Goal: Information Seeking & Learning: Learn about a topic

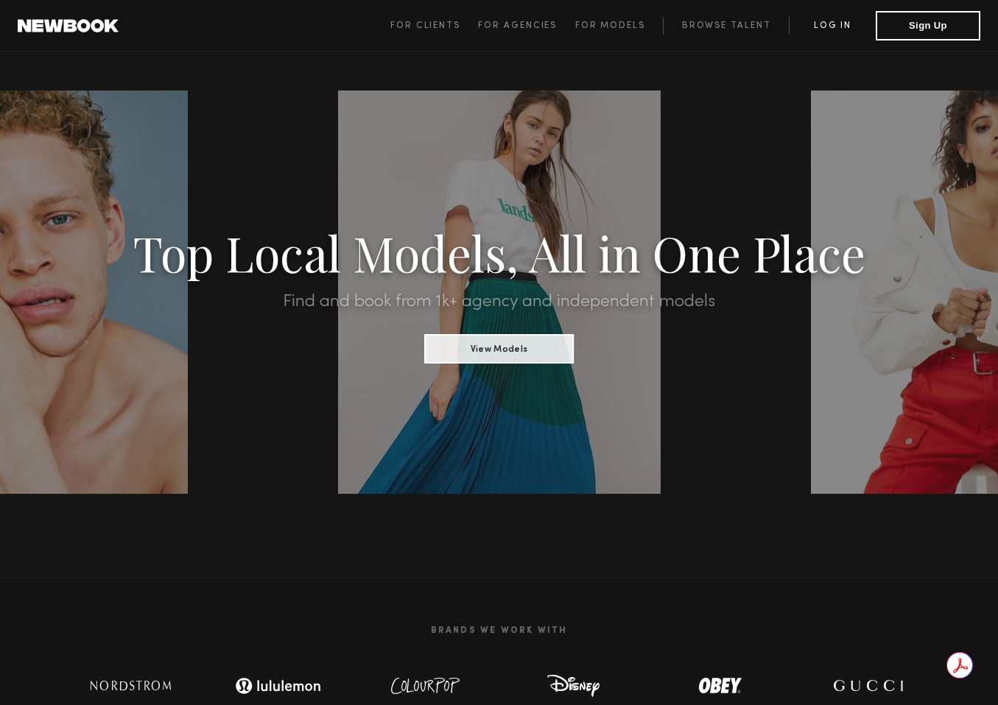
click at [817, 23] on link "Log in" at bounding box center [832, 26] width 87 height 18
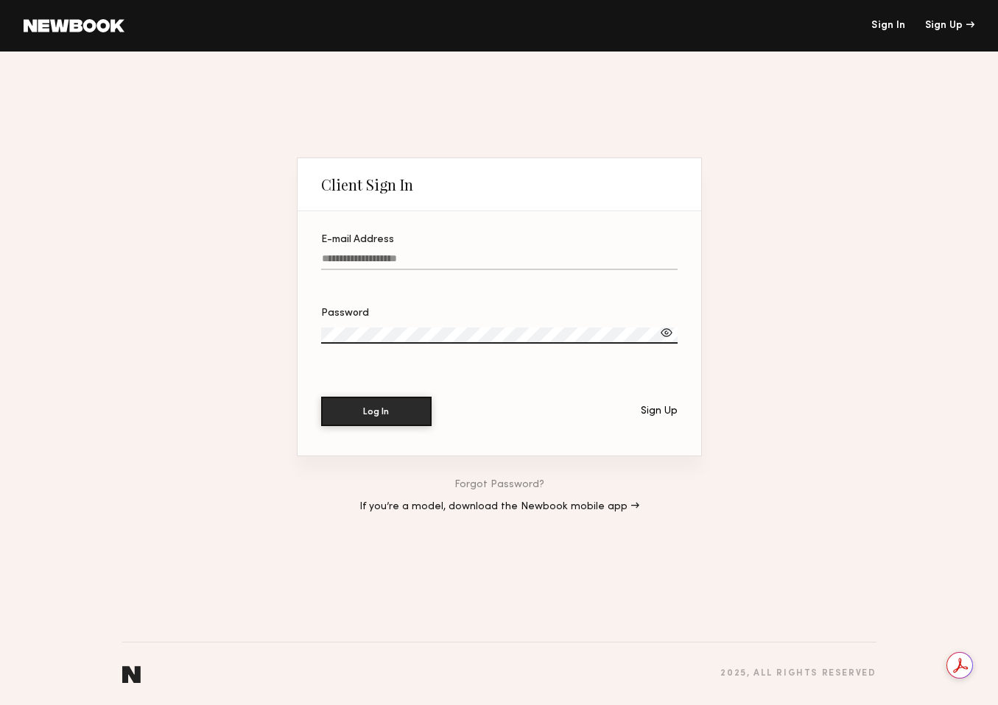
type input "**********"
click at [376, 418] on button "Log In" at bounding box center [376, 410] width 110 height 29
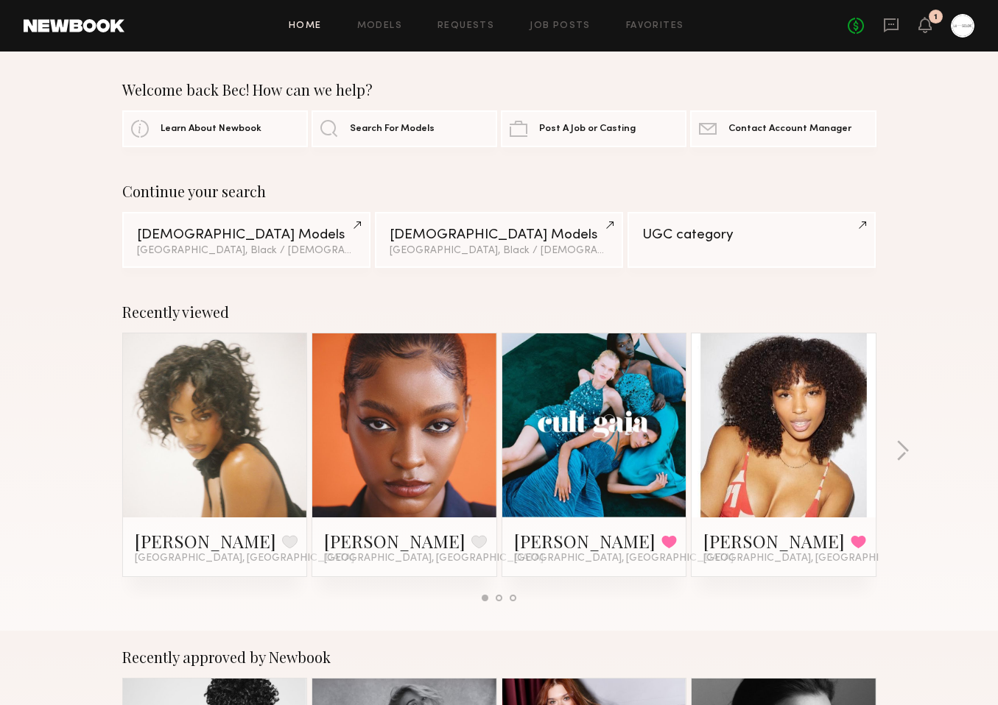
click at [657, 20] on div "Home Models Requests Job Posts Favorites Sign Out No fees up to $5,000 1" at bounding box center [549, 26] width 850 height 24
click at [657, 30] on link "Favorites" at bounding box center [655, 26] width 58 height 10
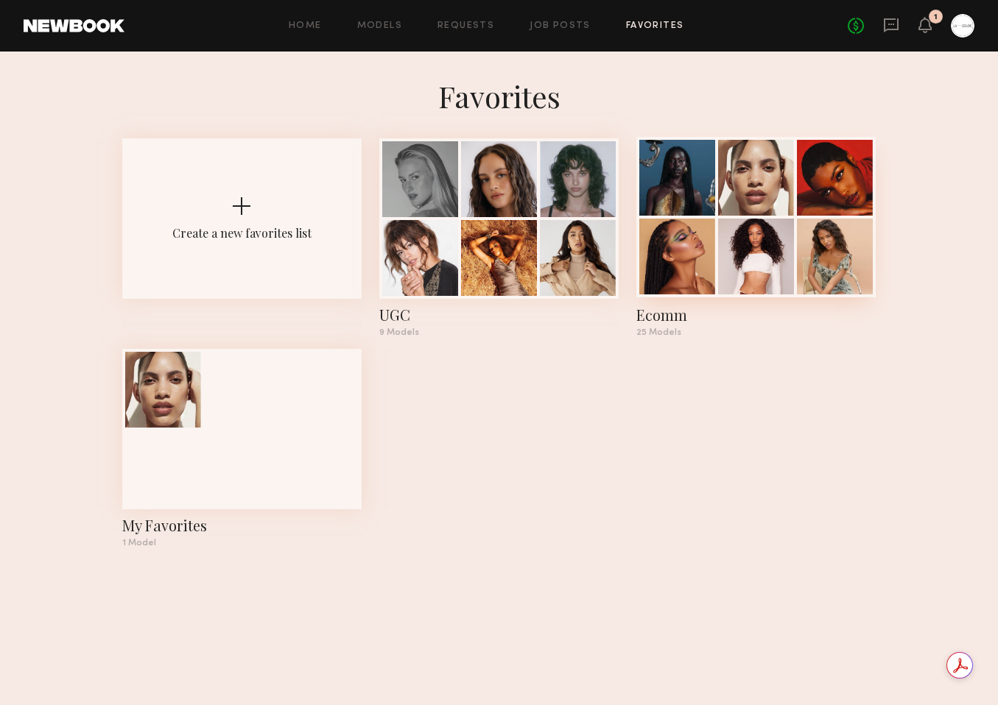
click at [730, 201] on div at bounding box center [756, 178] width 76 height 76
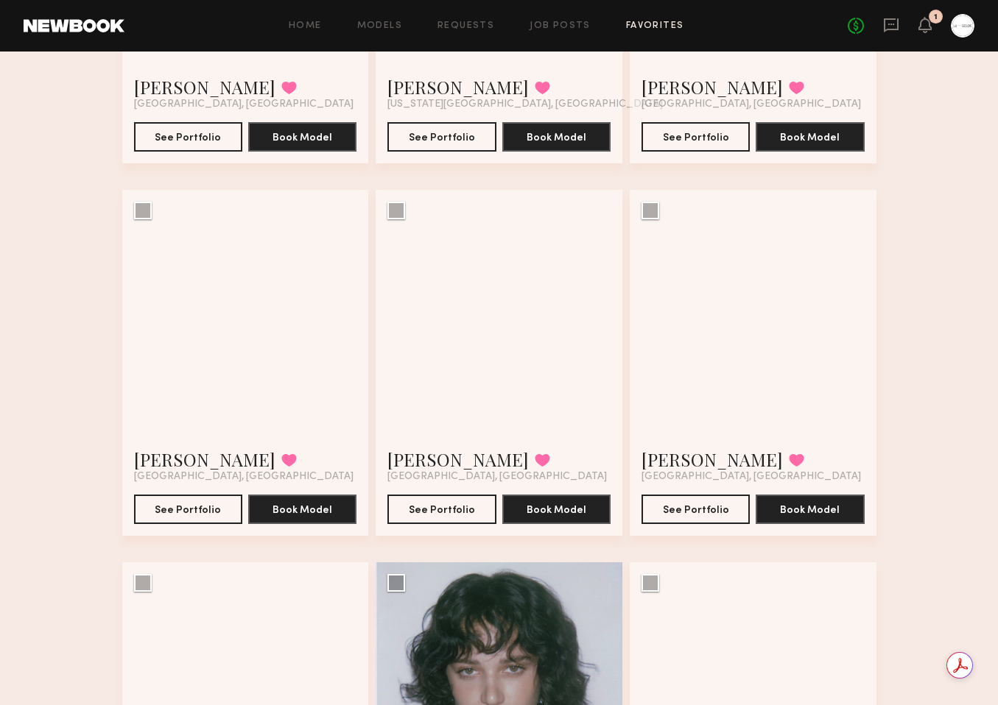
scroll to position [1476, 0]
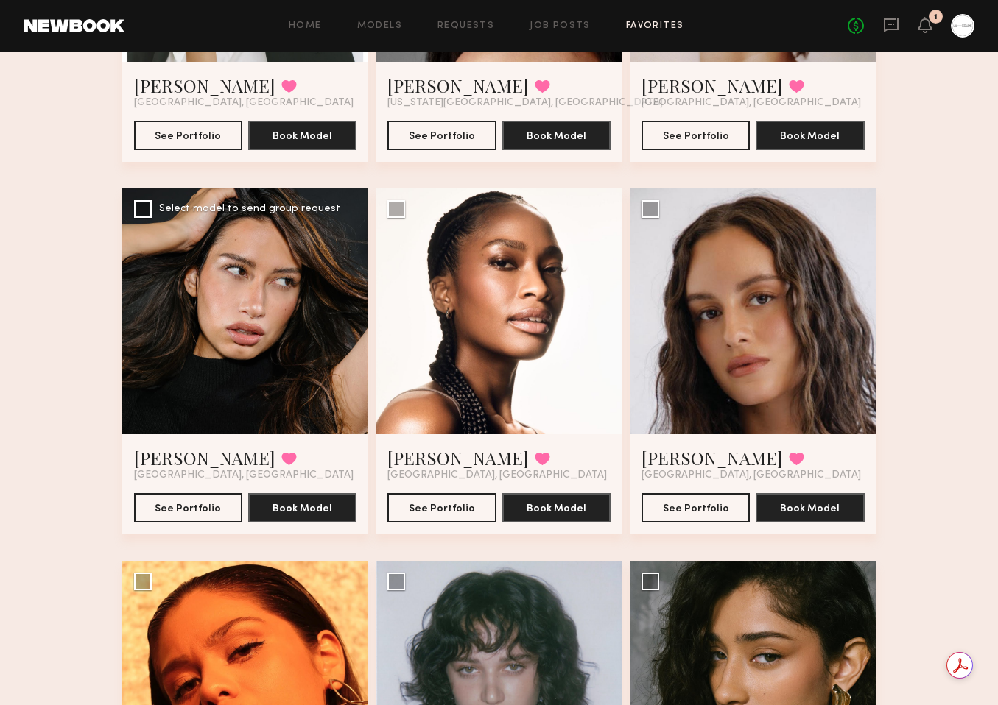
click at [230, 350] on div at bounding box center [245, 311] width 247 height 247
click at [158, 465] on link "[PERSON_NAME]" at bounding box center [204, 458] width 141 height 24
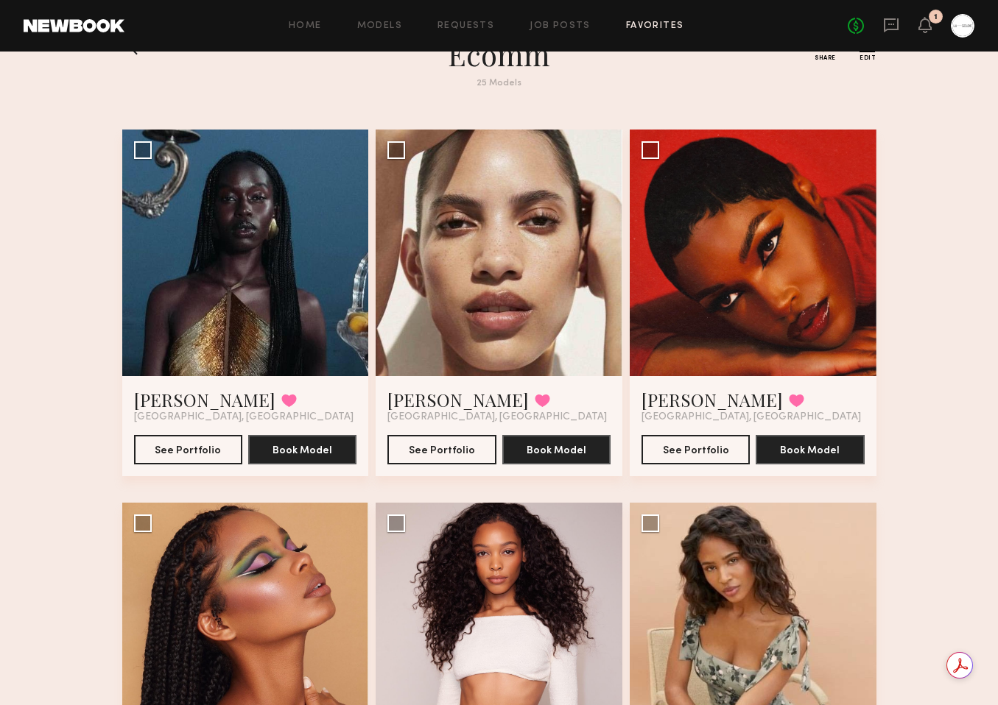
scroll to position [0, 0]
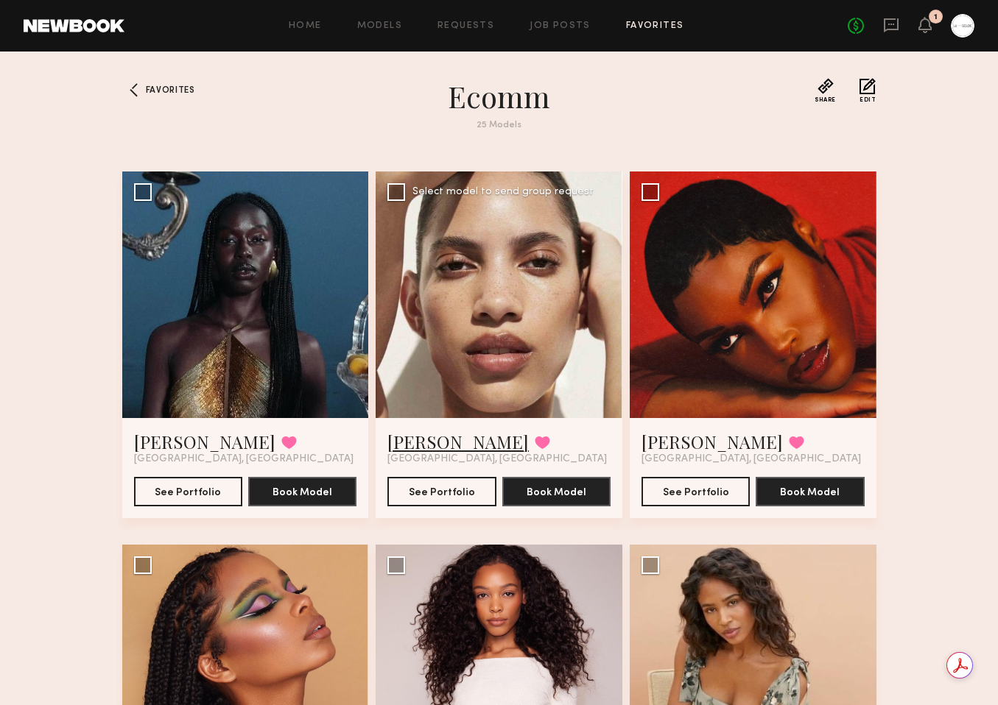
click at [412, 447] on link "Ellie L." at bounding box center [457, 442] width 141 height 24
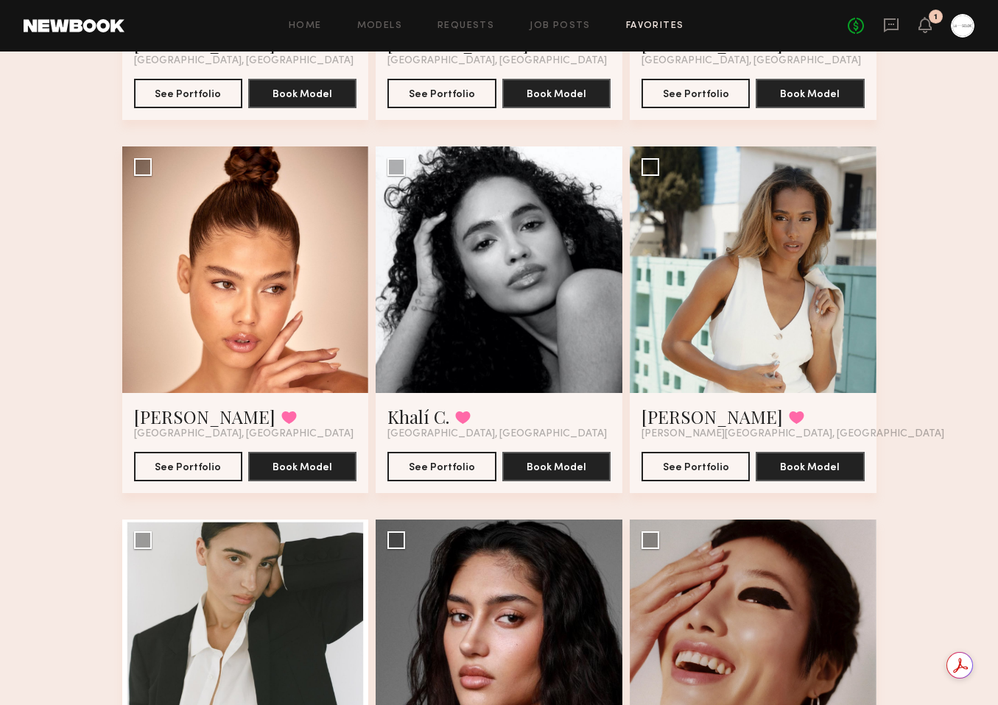
scroll to position [786, 0]
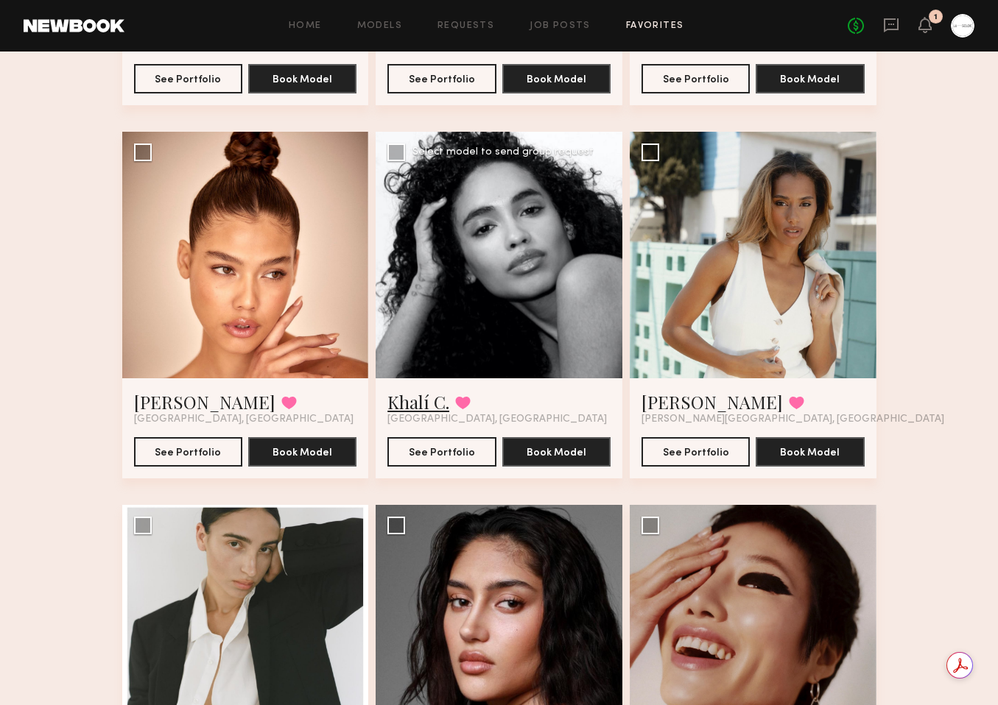
click at [396, 400] on link "Khalí C." at bounding box center [418, 402] width 62 height 24
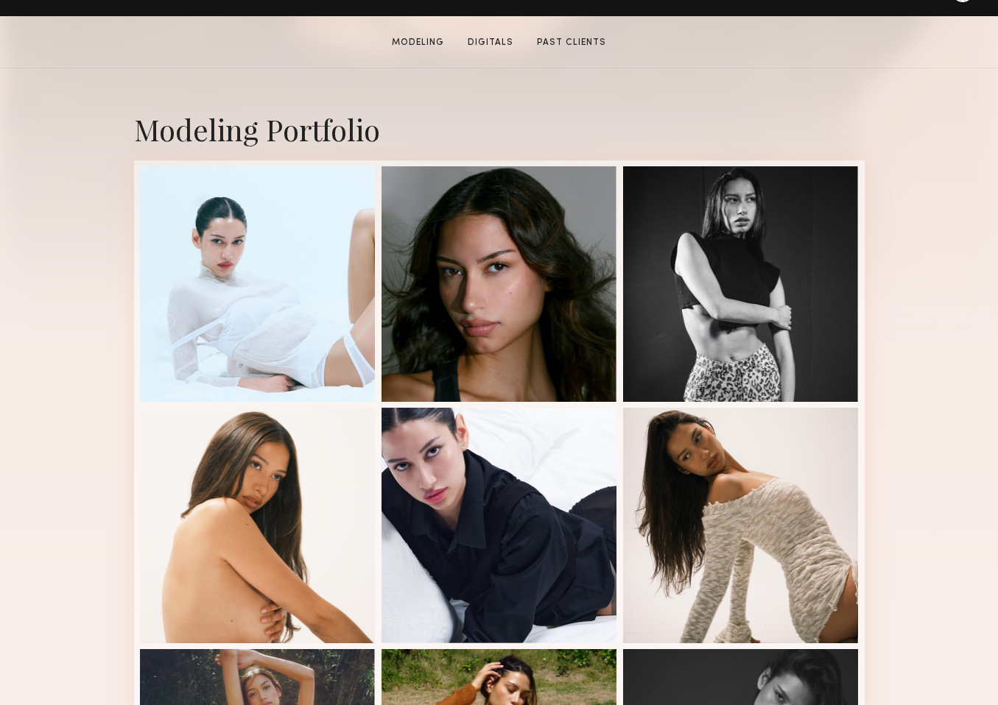
scroll to position [415, 0]
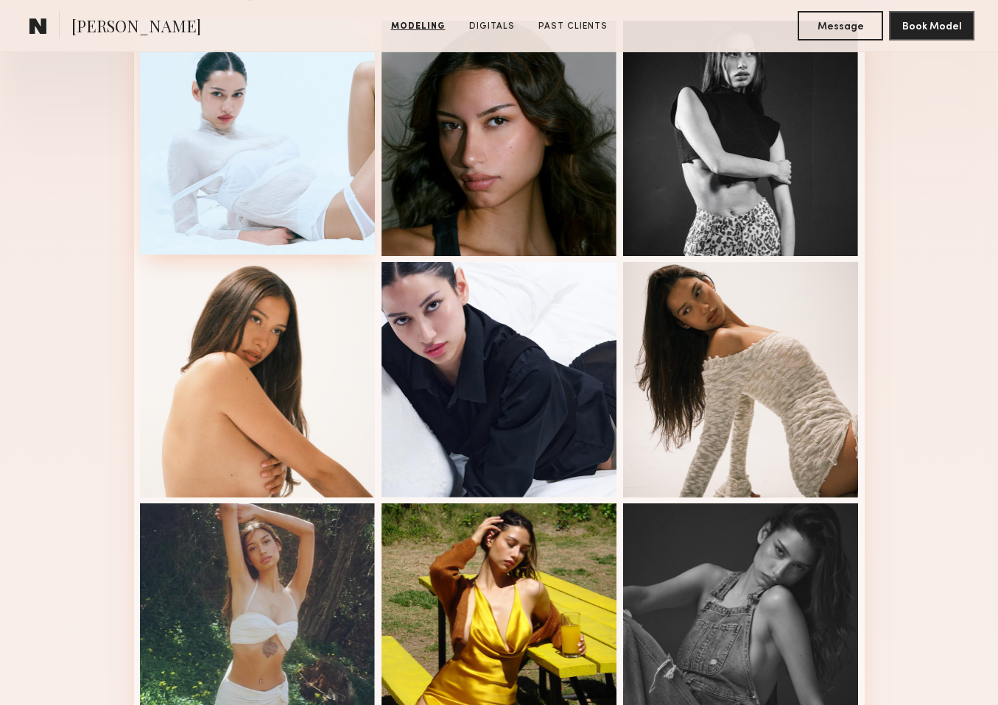
click at [253, 146] on div at bounding box center [258, 137] width 236 height 236
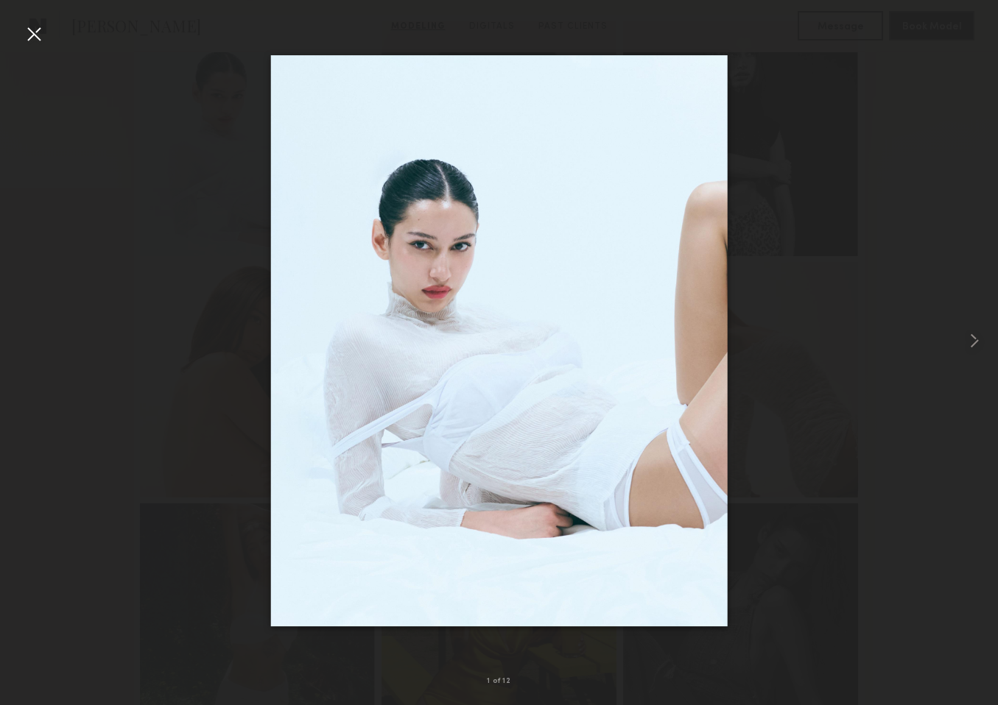
click at [845, 199] on div at bounding box center [499, 341] width 998 height 635
click at [33, 35] on div at bounding box center [34, 34] width 24 height 24
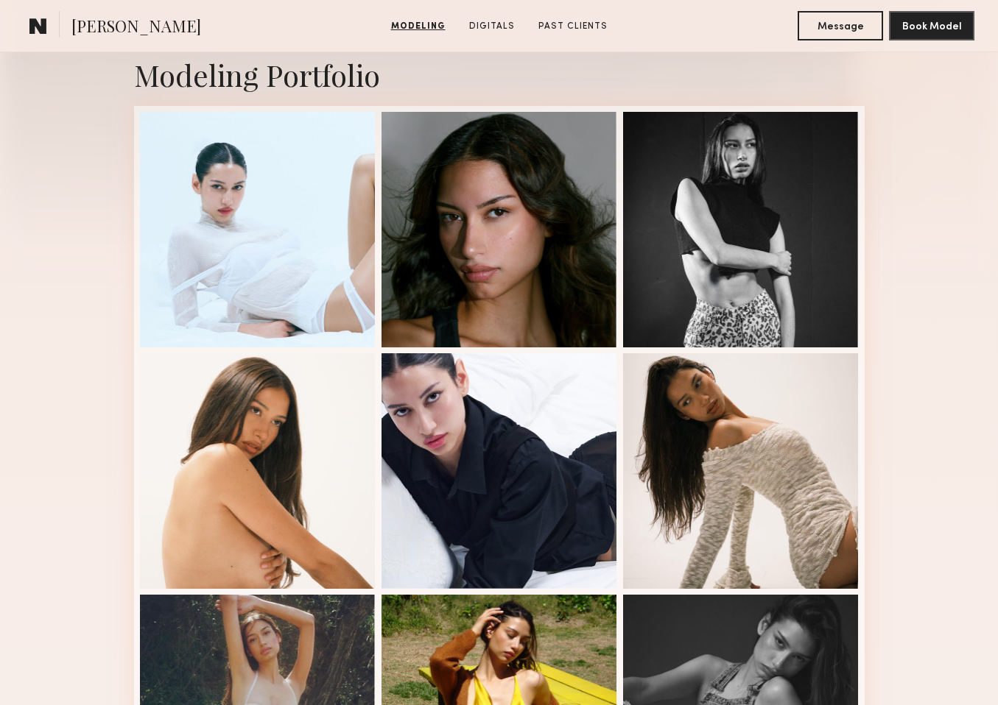
scroll to position [286, 0]
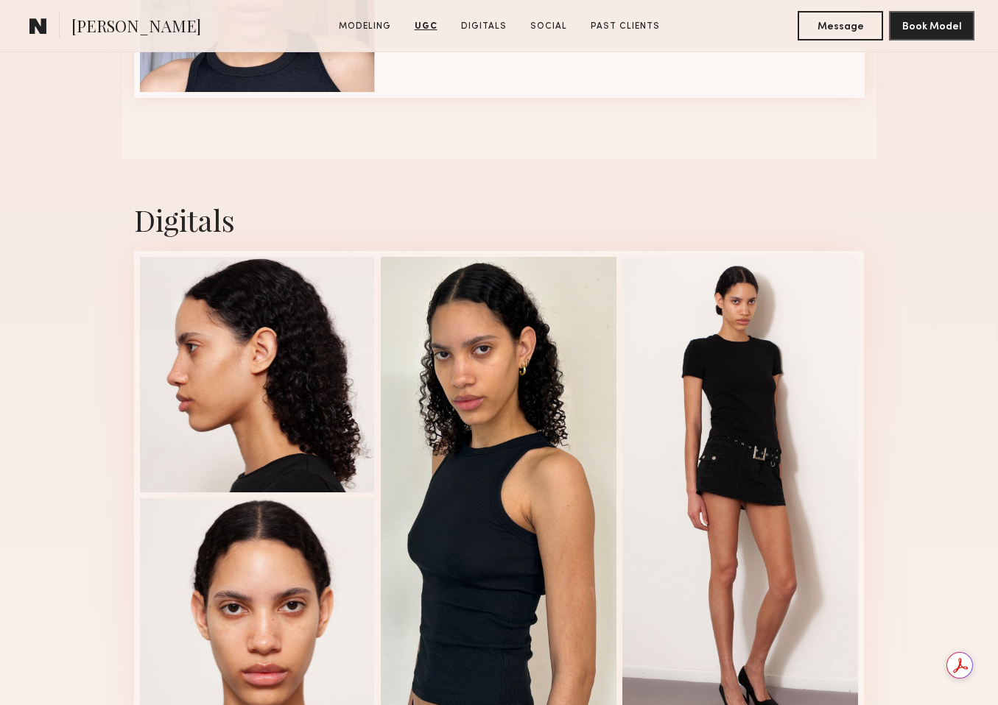
scroll to position [1789, 0]
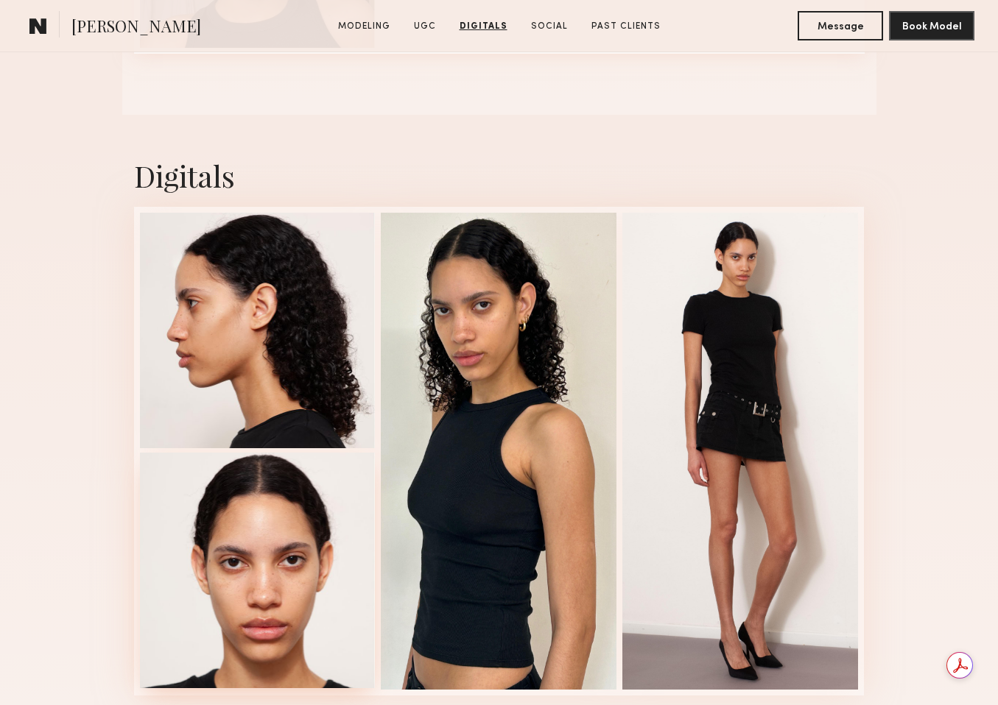
click at [283, 631] on div at bounding box center [258, 571] width 236 height 236
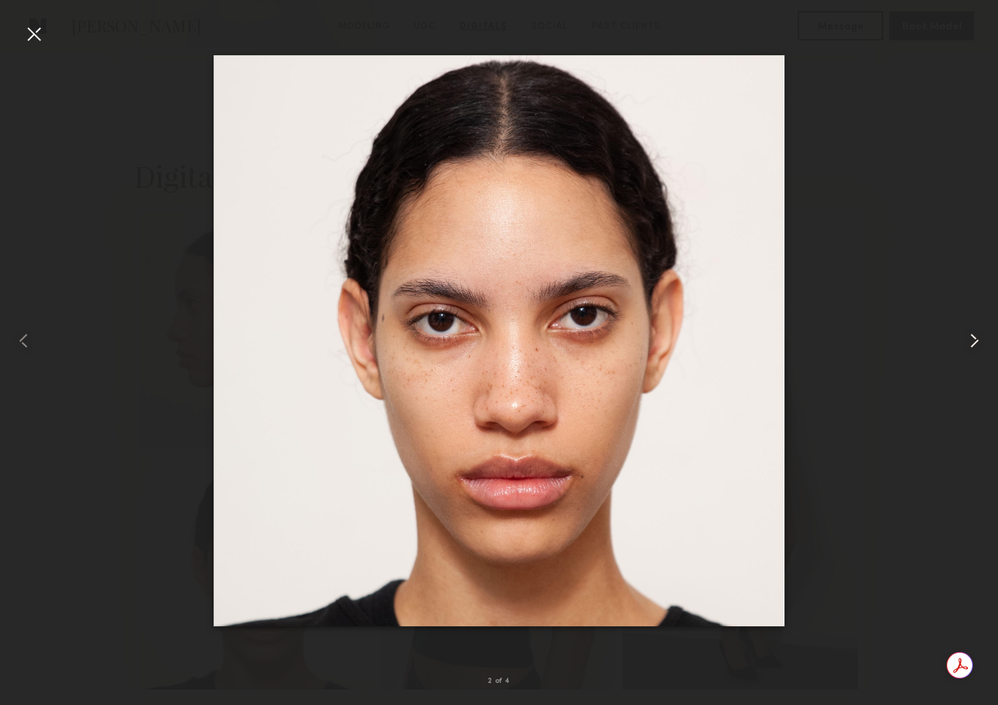
click at [972, 342] on common-icon at bounding box center [974, 341] width 24 height 24
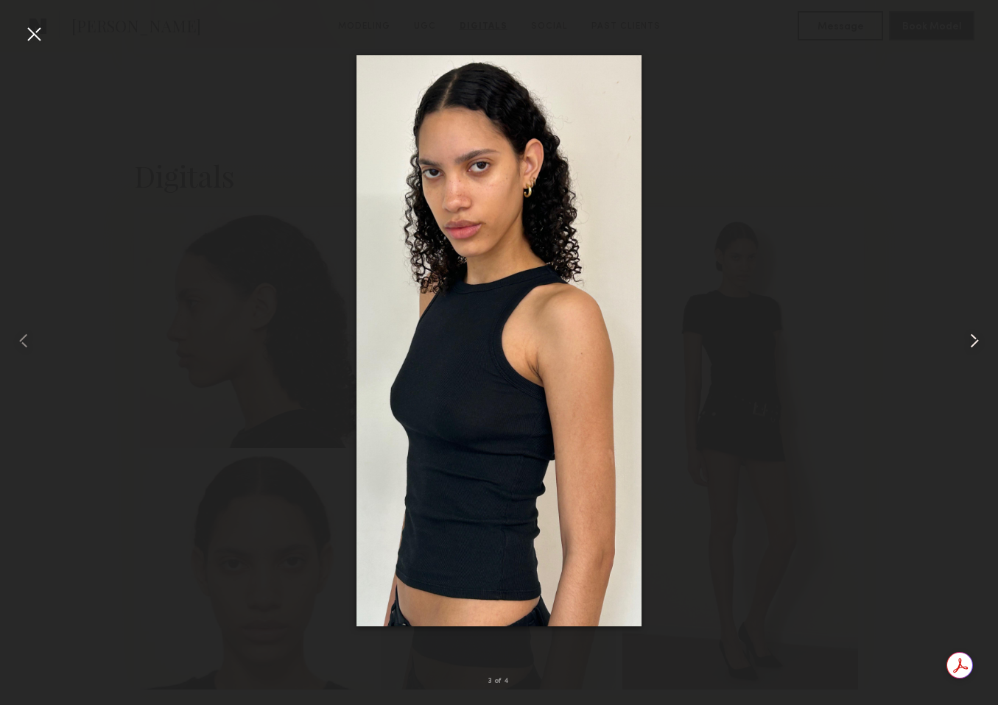
click at [972, 342] on common-icon at bounding box center [974, 341] width 24 height 24
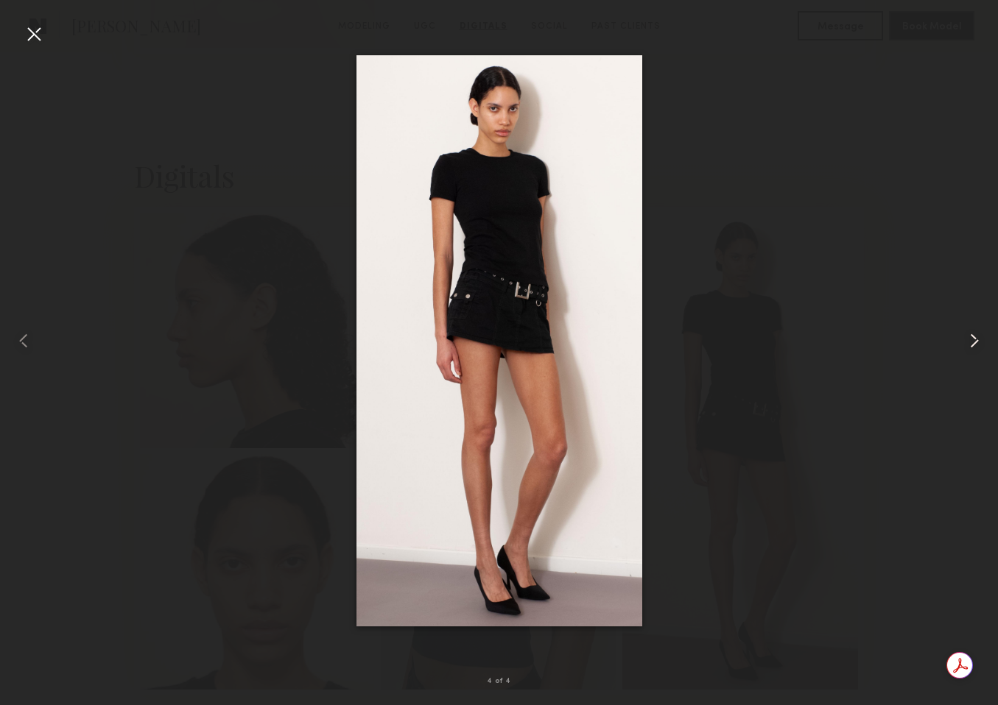
click at [972, 342] on common-icon at bounding box center [974, 341] width 24 height 24
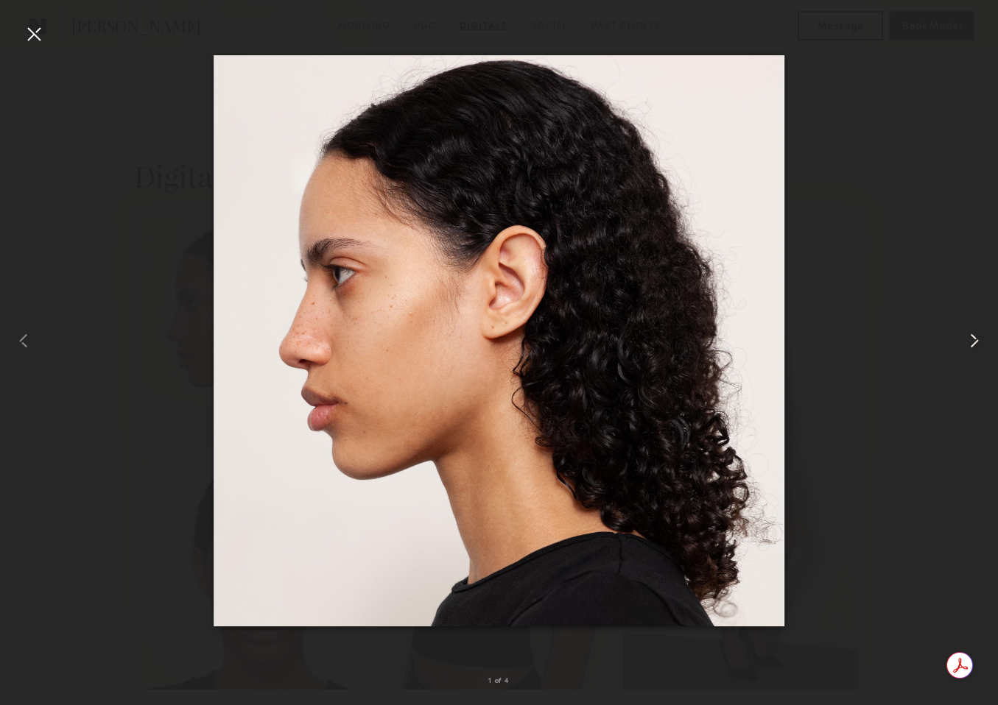
click at [972, 343] on common-icon at bounding box center [974, 341] width 24 height 24
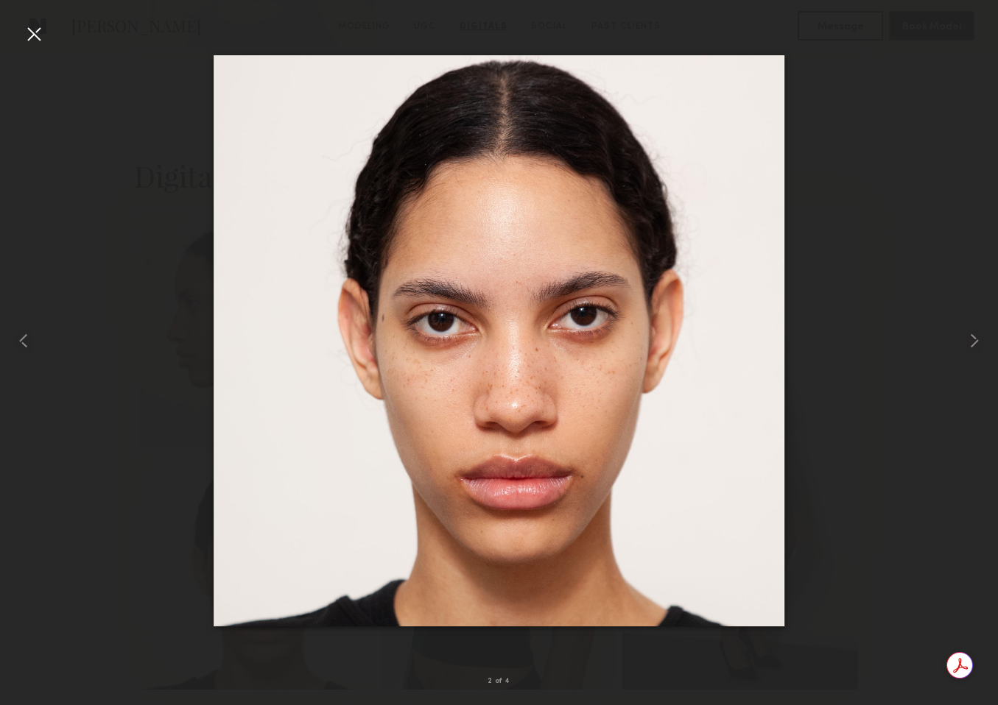
click at [35, 34] on div at bounding box center [34, 34] width 24 height 24
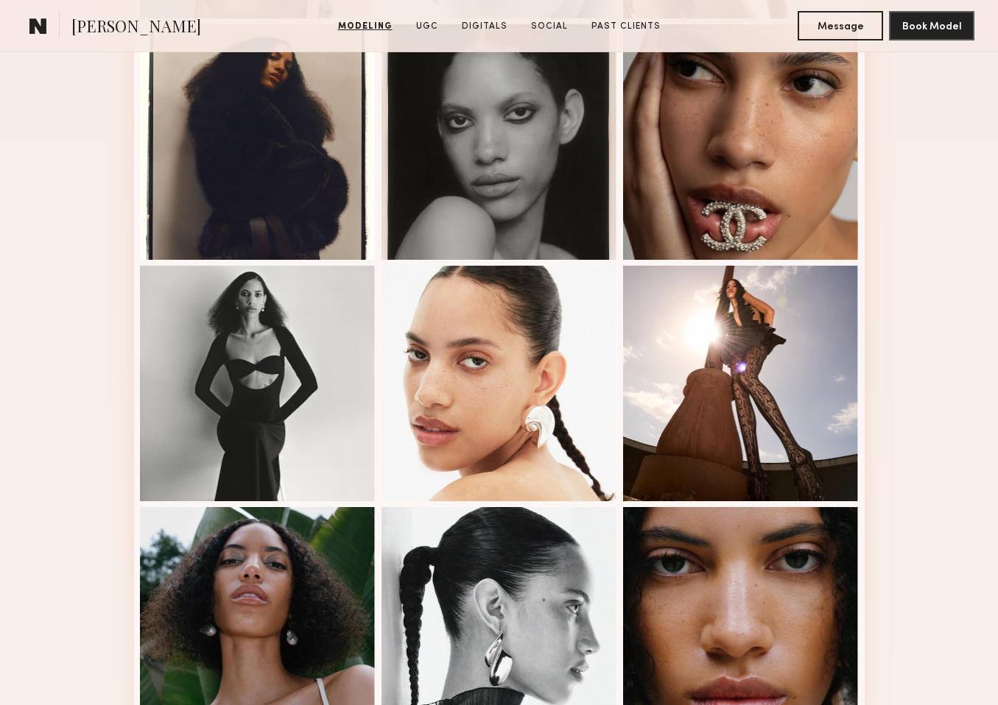
scroll to position [774, 0]
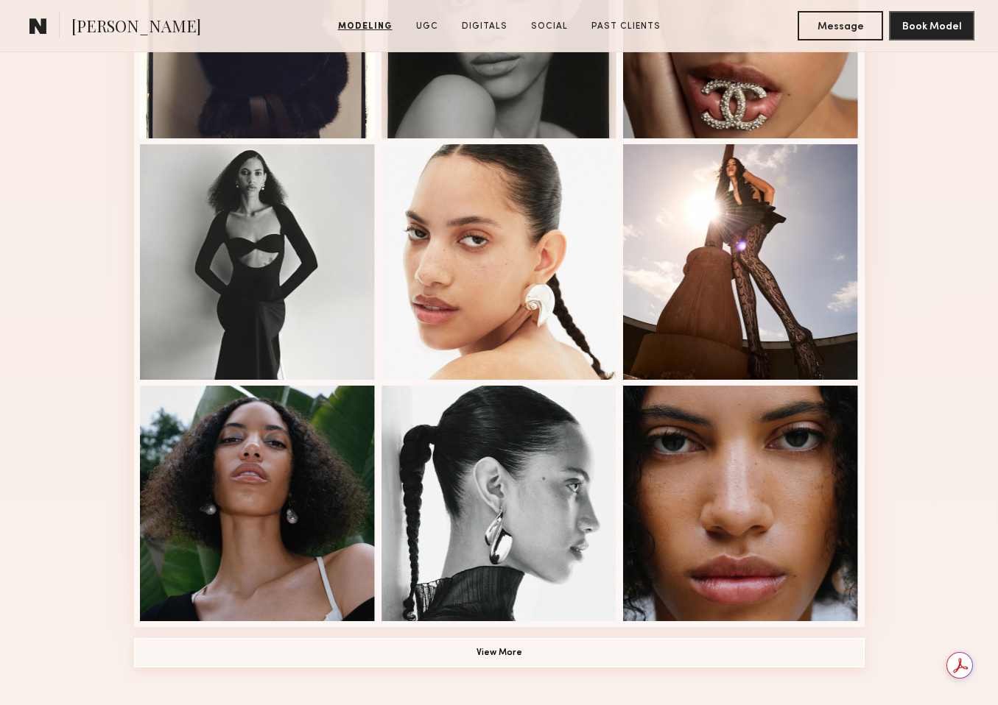
click at [484, 650] on button "View More" at bounding box center [499, 652] width 730 height 29
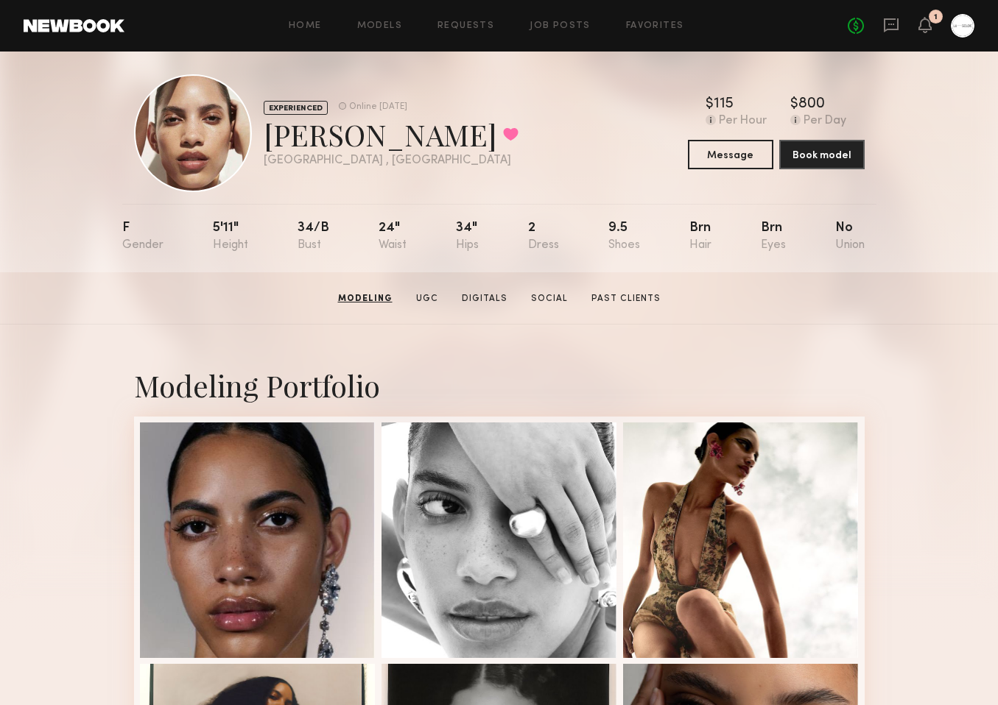
scroll to position [0, 0]
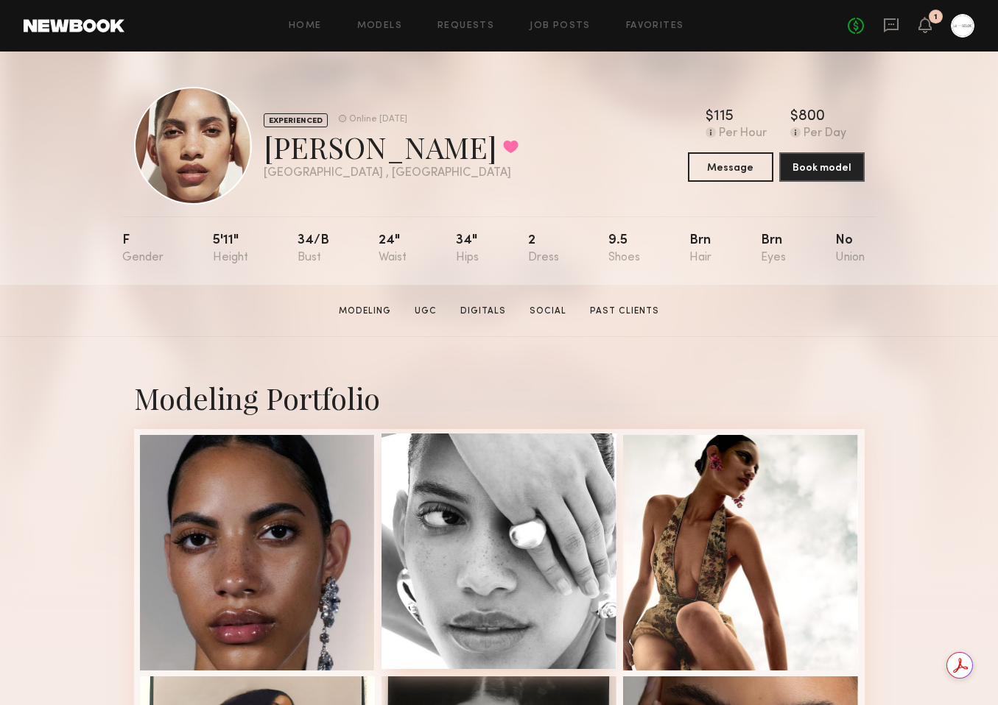
click at [506, 568] on div at bounding box center [499, 552] width 236 height 236
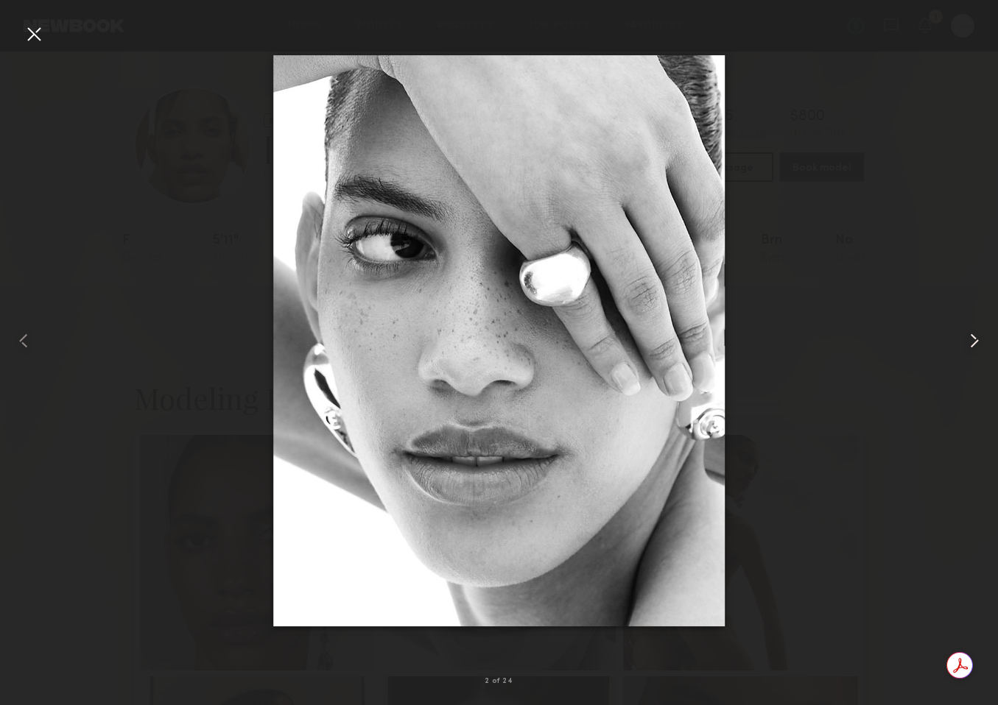
click at [977, 335] on common-icon at bounding box center [974, 341] width 24 height 24
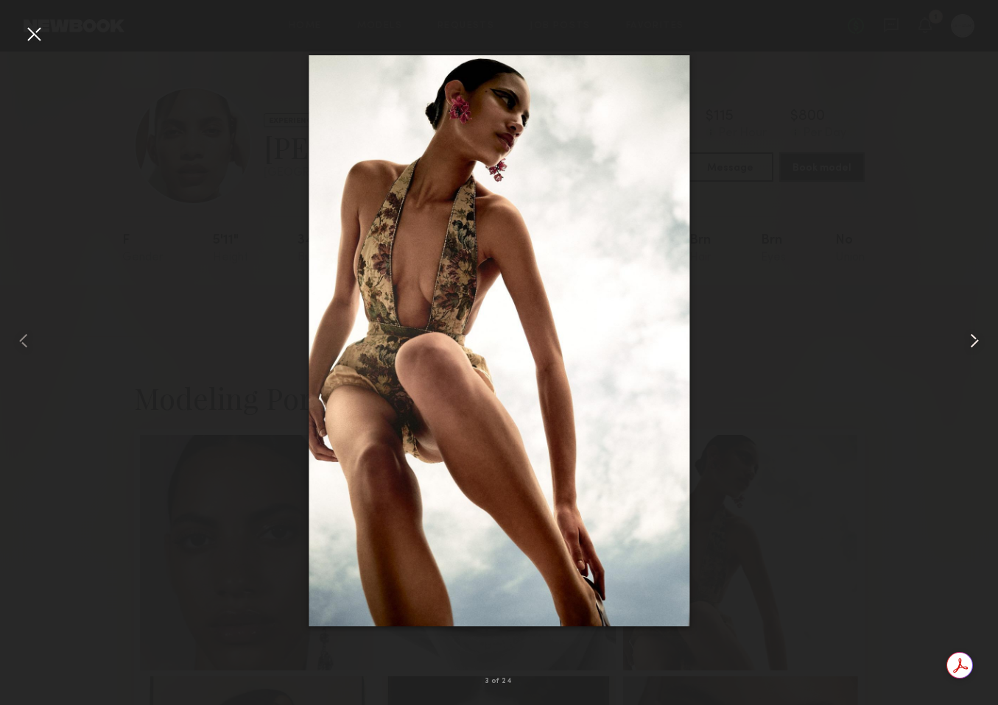
click at [977, 336] on common-icon at bounding box center [974, 341] width 24 height 24
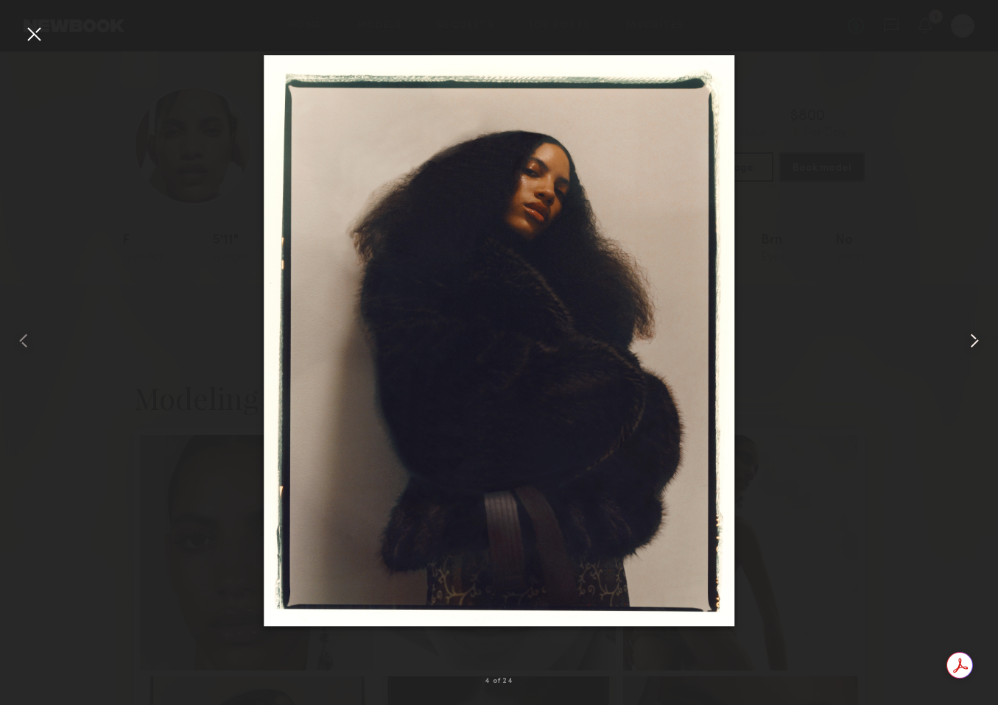
click at [976, 338] on common-icon at bounding box center [974, 341] width 24 height 24
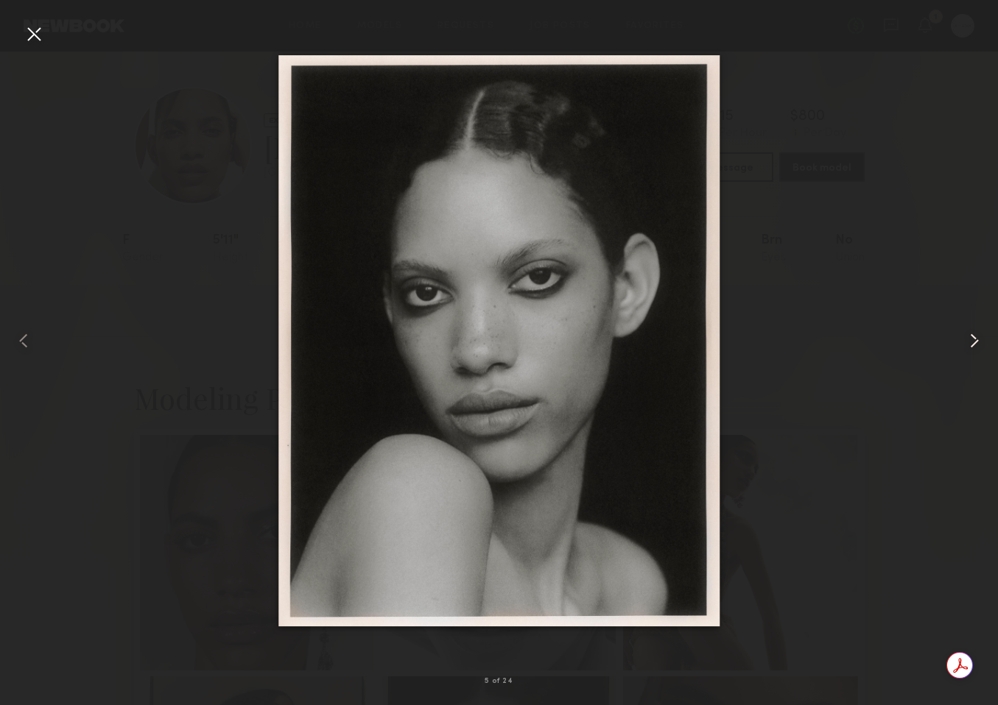
click at [976, 338] on common-icon at bounding box center [974, 341] width 24 height 24
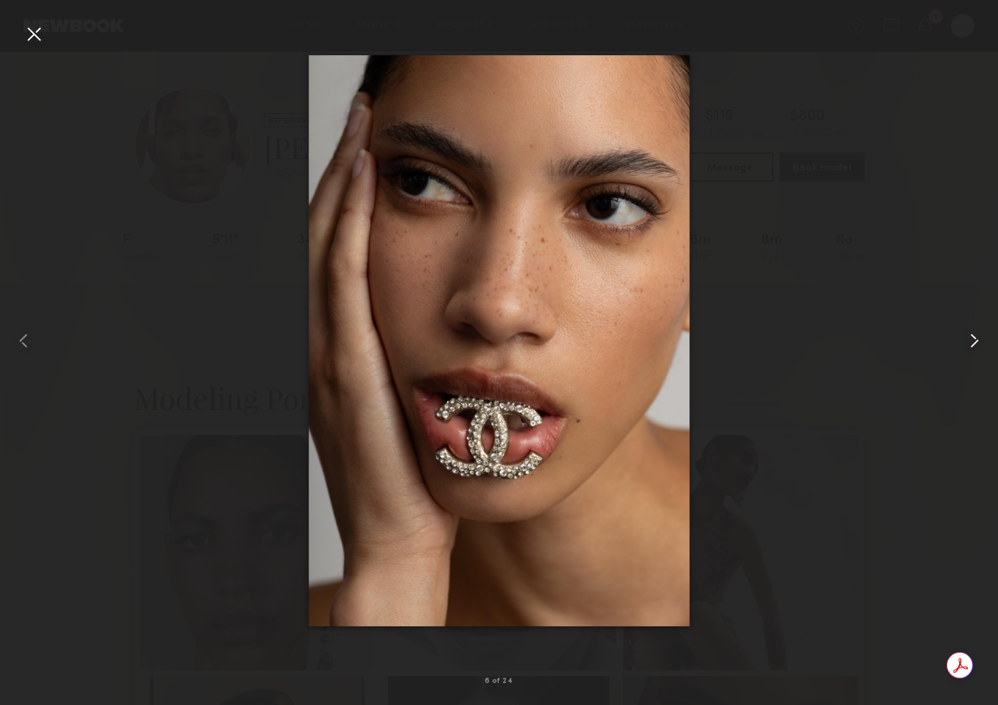
click at [976, 339] on common-icon at bounding box center [974, 341] width 24 height 24
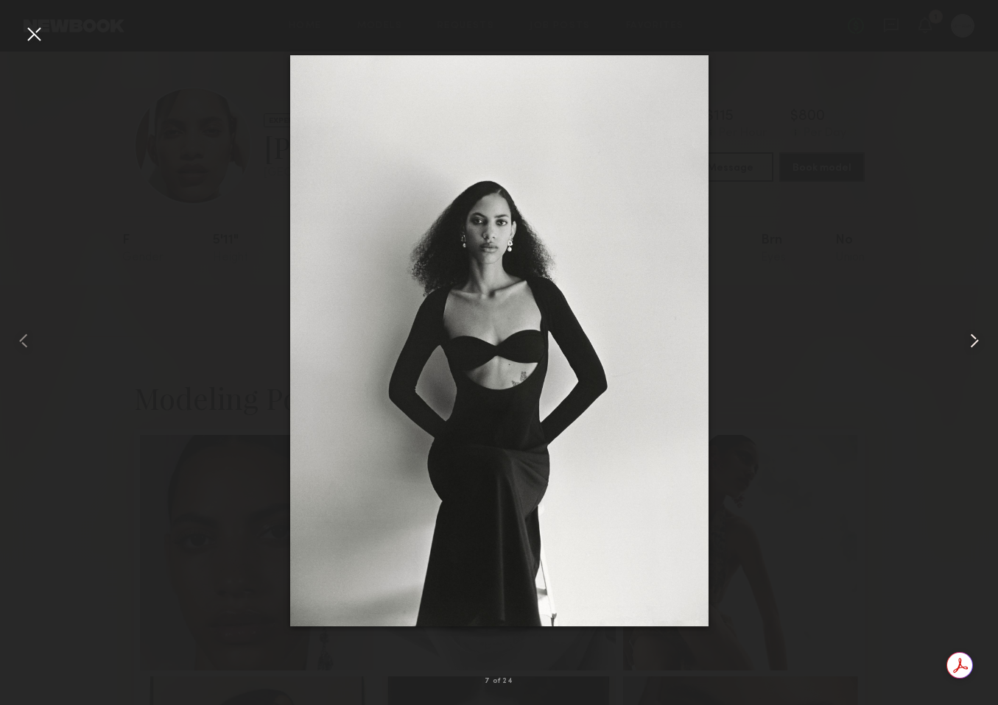
click at [976, 339] on common-icon at bounding box center [974, 341] width 24 height 24
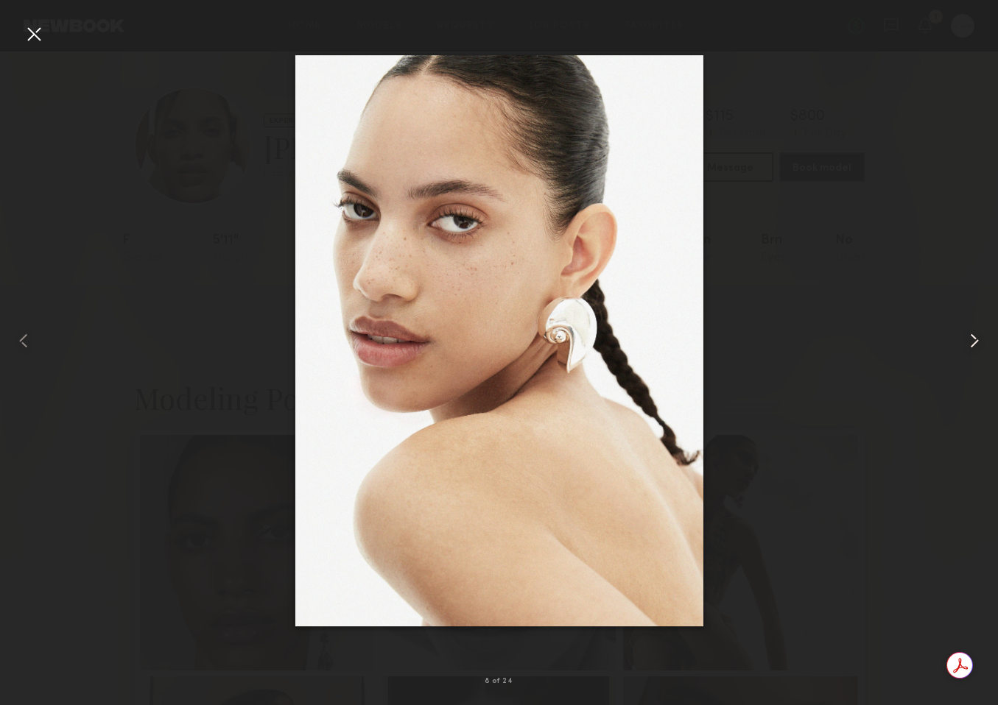
click at [976, 339] on common-icon at bounding box center [974, 341] width 24 height 24
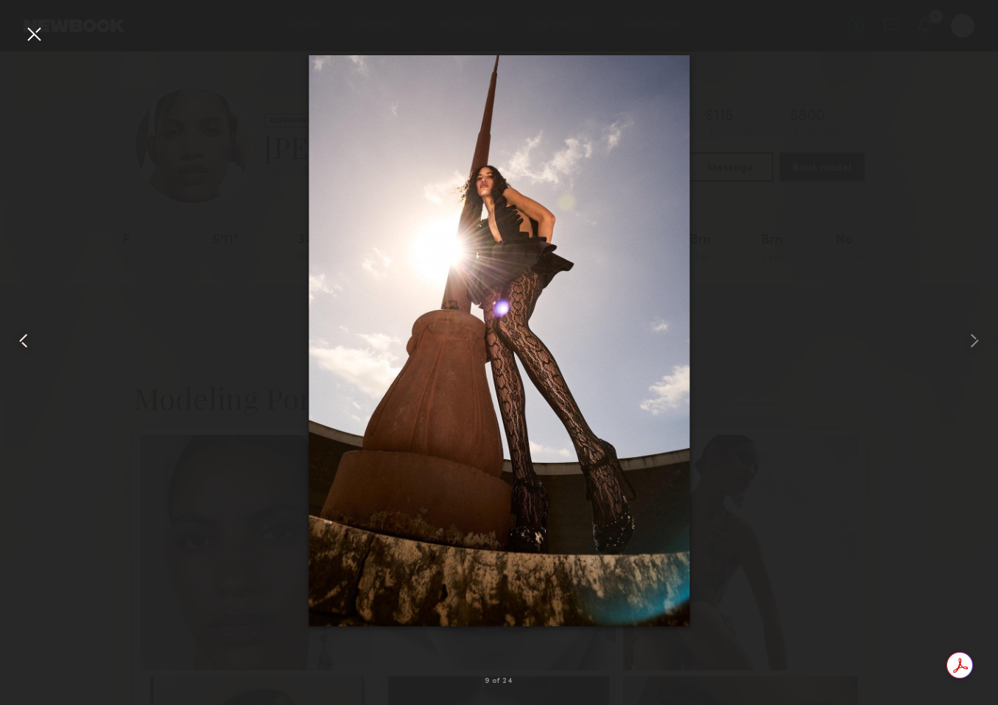
click at [24, 342] on common-icon at bounding box center [24, 341] width 24 height 24
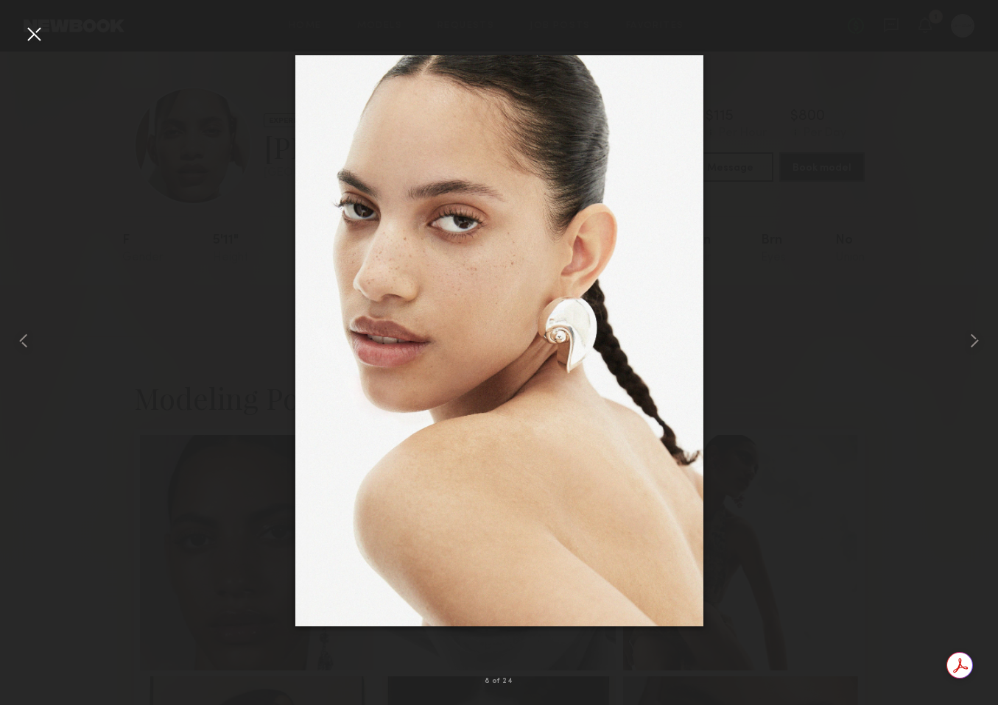
click at [35, 36] on div at bounding box center [34, 34] width 24 height 24
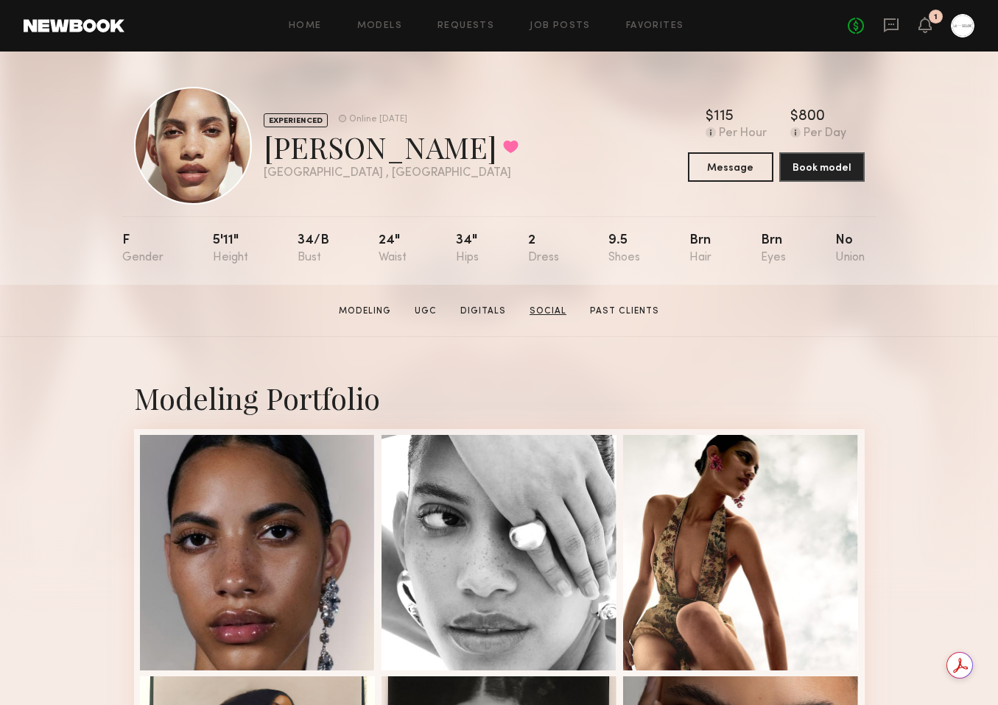
click at [549, 309] on link "Social" at bounding box center [547, 311] width 49 height 13
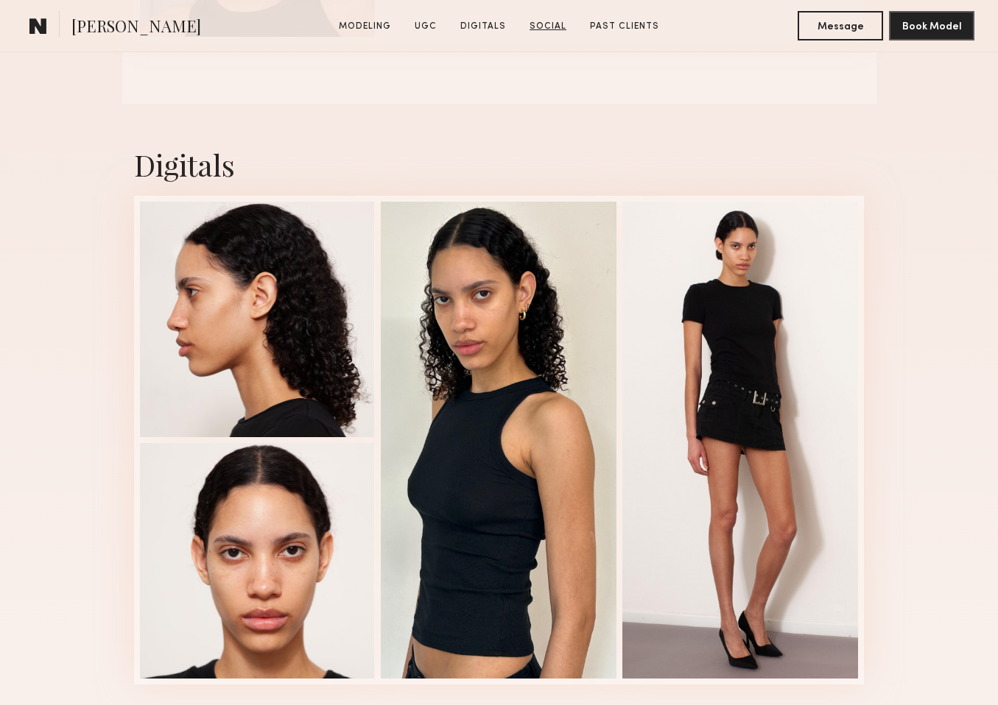
scroll to position [3363, 0]
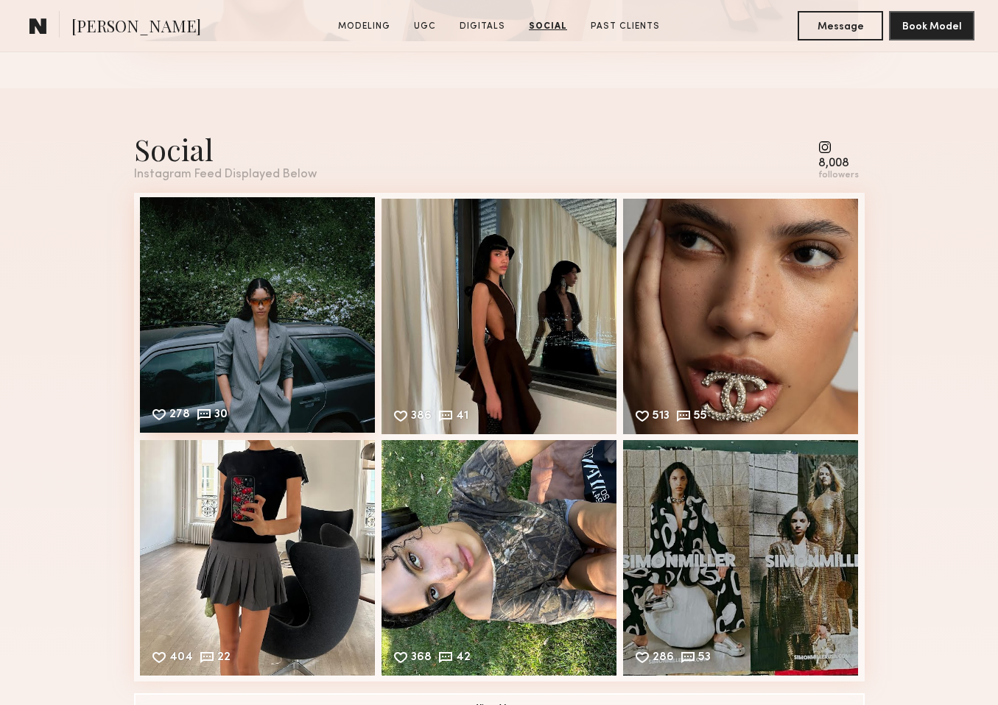
click at [249, 327] on div "278 30 Likes & comments displayed to show model’s engagement" at bounding box center [258, 315] width 236 height 236
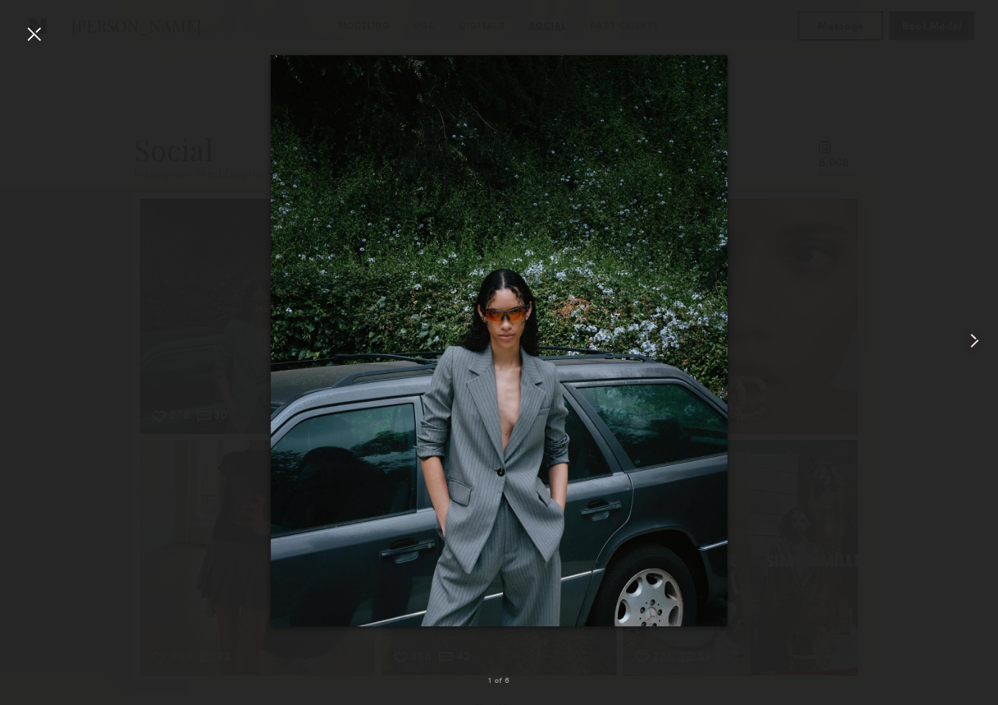
click at [973, 347] on common-icon at bounding box center [974, 341] width 24 height 24
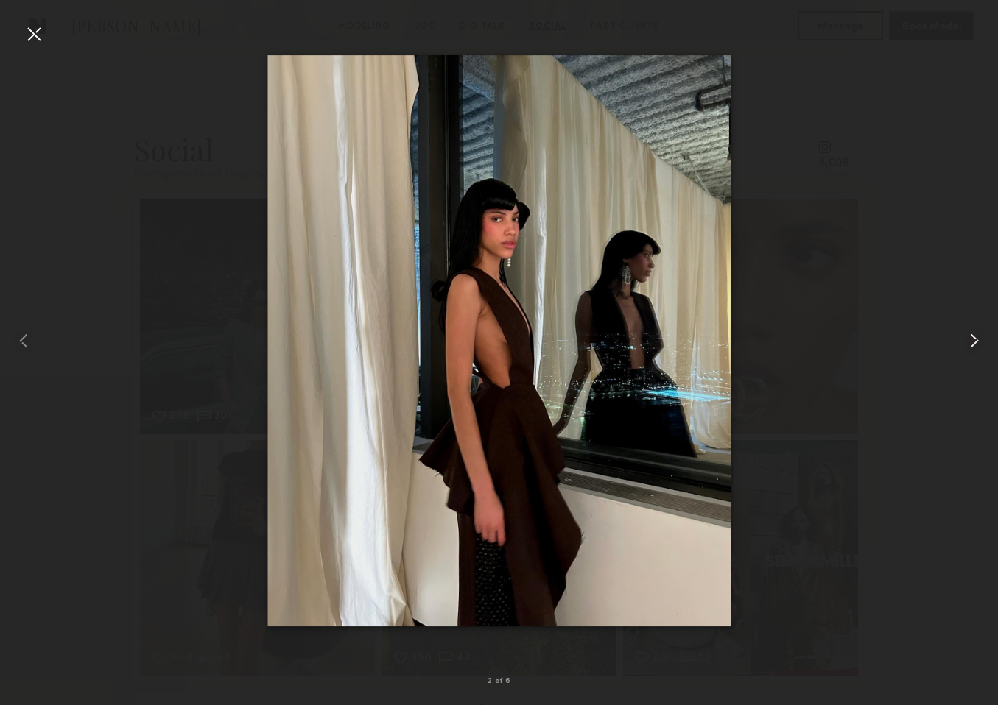
click at [973, 347] on common-icon at bounding box center [974, 341] width 24 height 24
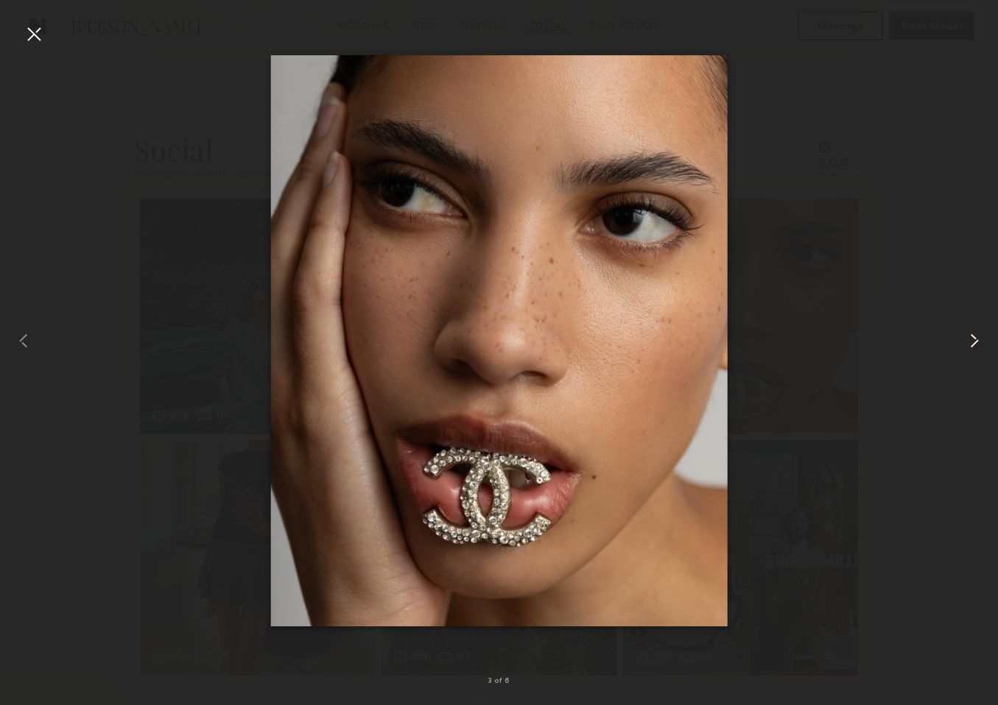
click at [973, 347] on common-icon at bounding box center [974, 341] width 24 height 24
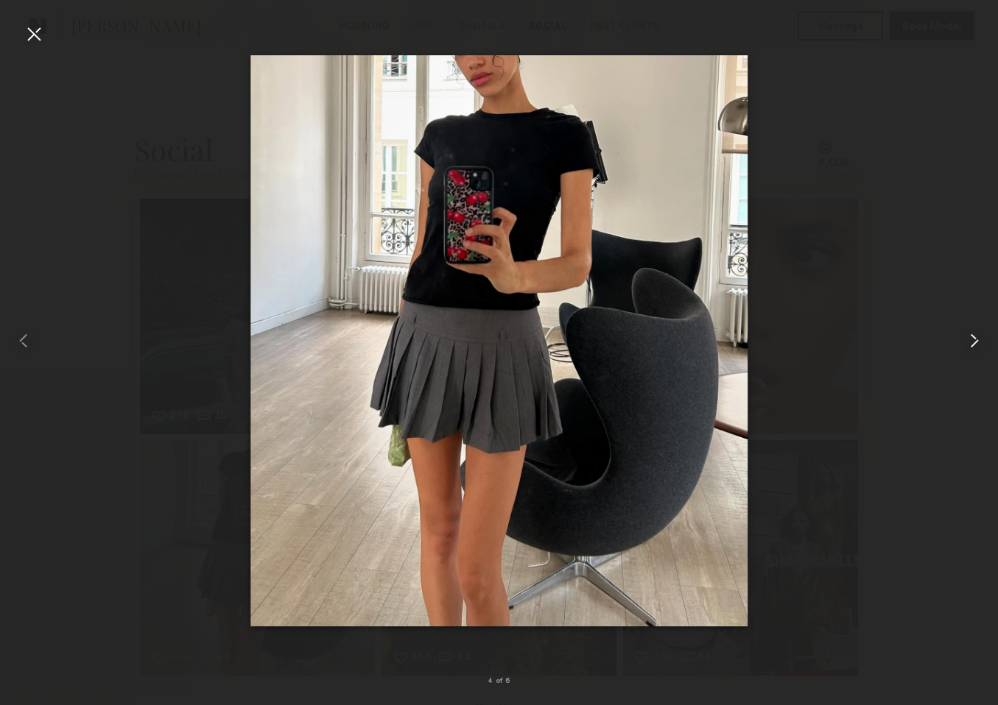
click at [973, 347] on common-icon at bounding box center [974, 341] width 24 height 24
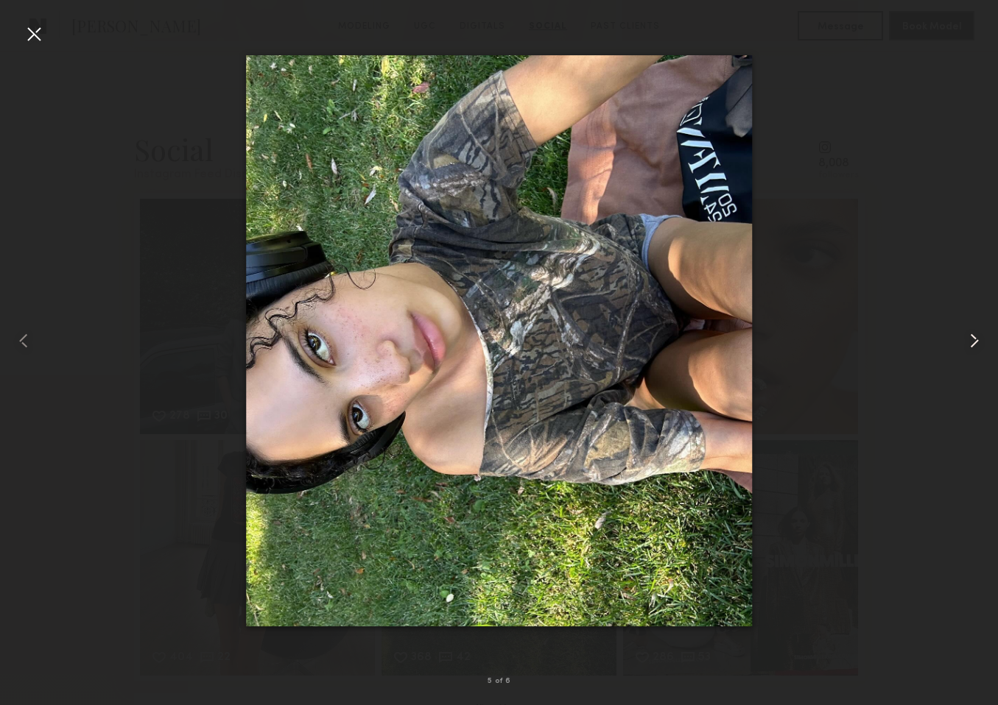
click at [973, 347] on common-icon at bounding box center [974, 341] width 24 height 24
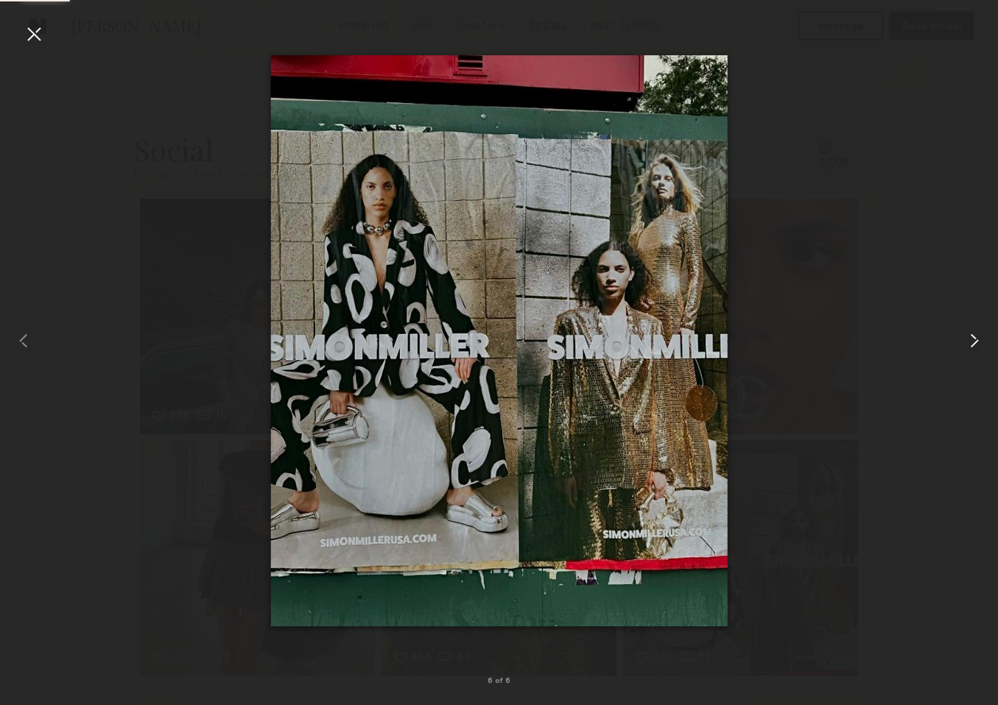
click at [973, 347] on common-icon at bounding box center [974, 341] width 24 height 24
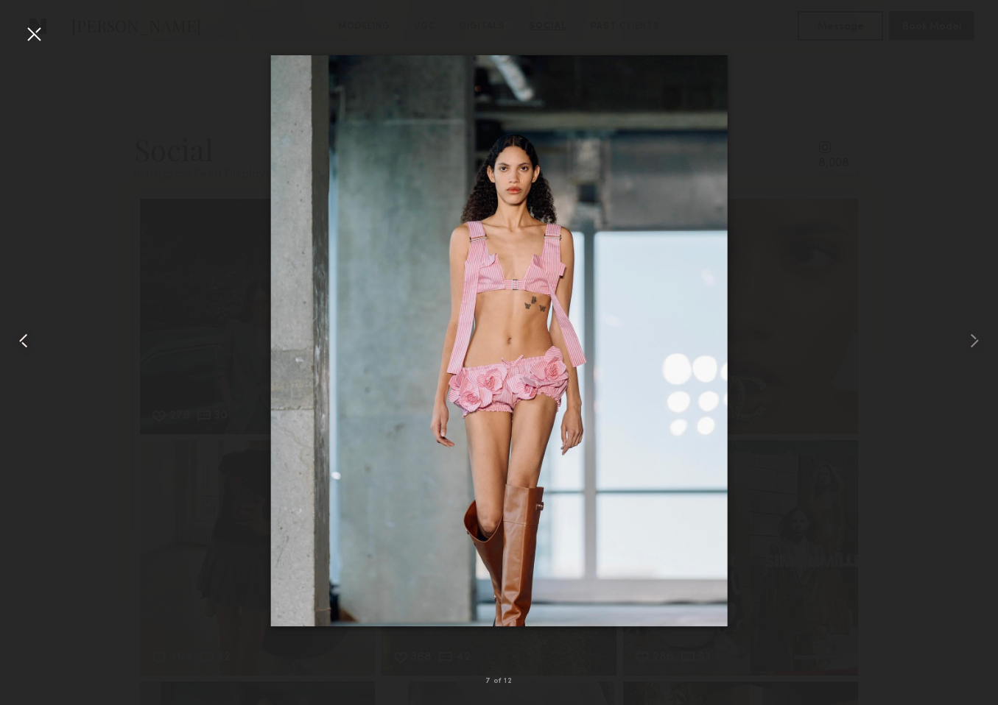
click at [24, 345] on common-icon at bounding box center [24, 341] width 24 height 24
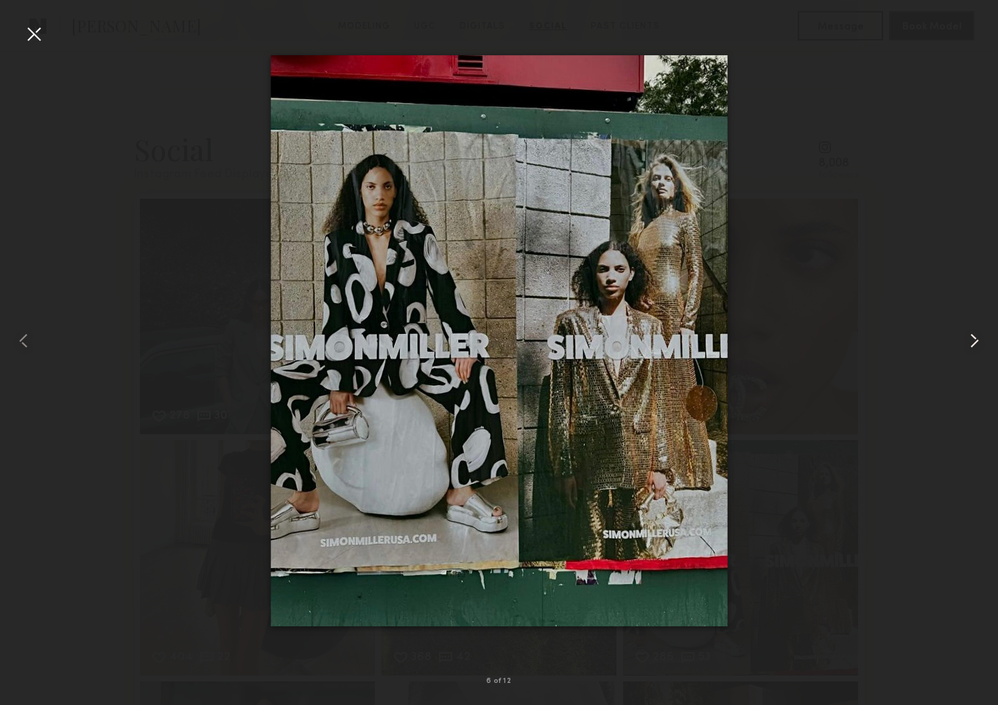
click at [970, 345] on common-icon at bounding box center [974, 341] width 24 height 24
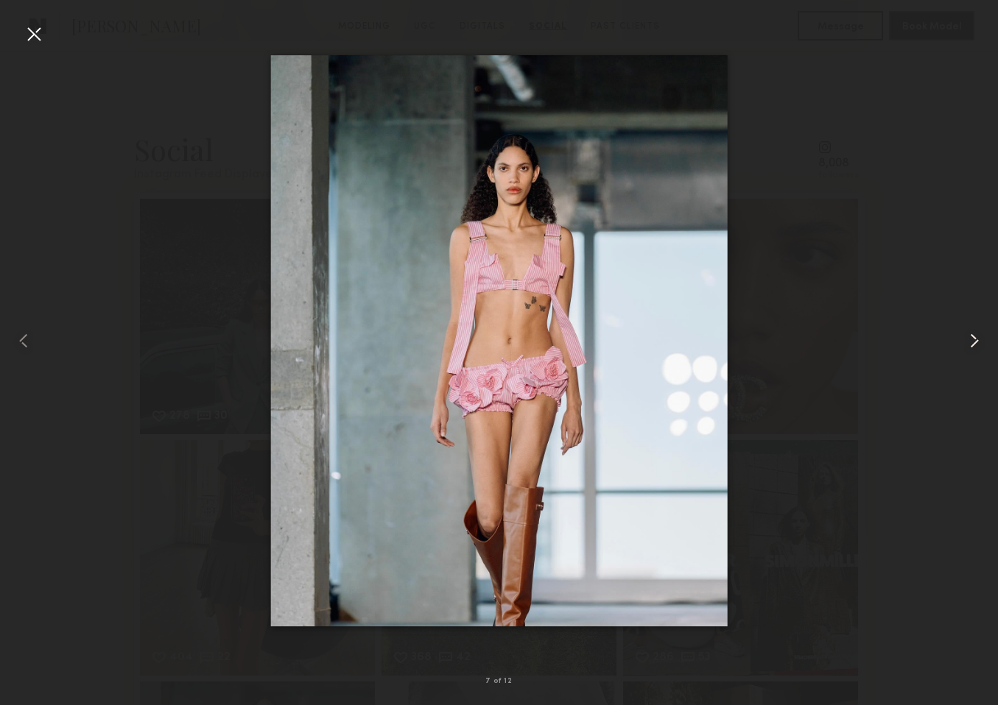
click at [970, 345] on common-icon at bounding box center [974, 341] width 24 height 24
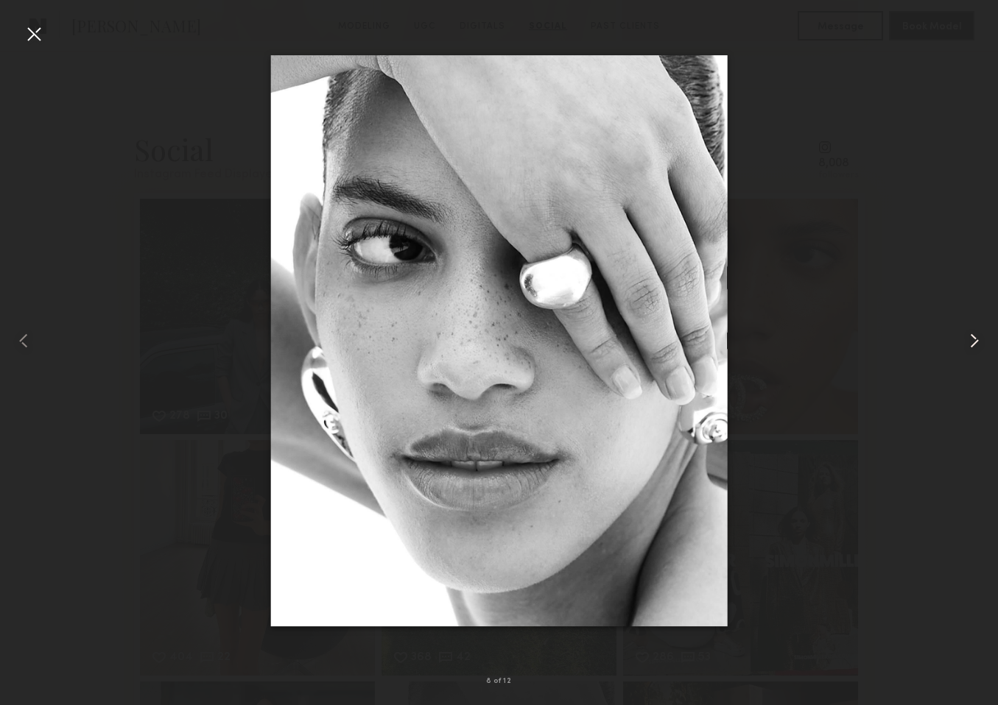
click at [970, 345] on common-icon at bounding box center [974, 341] width 24 height 24
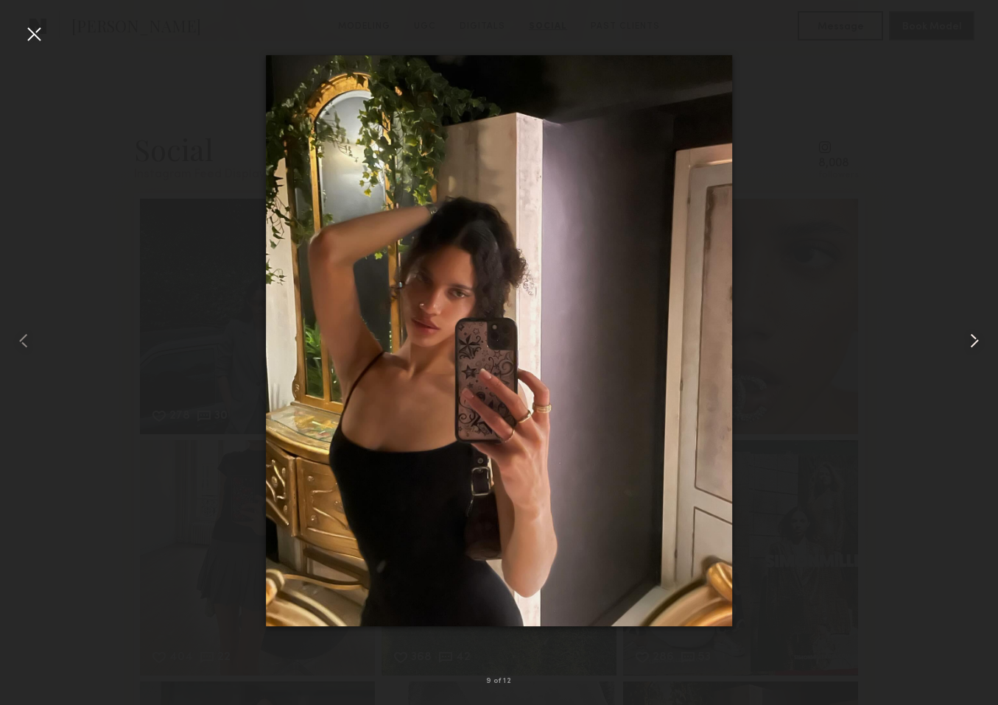
click at [985, 340] on common-icon at bounding box center [974, 341] width 24 height 24
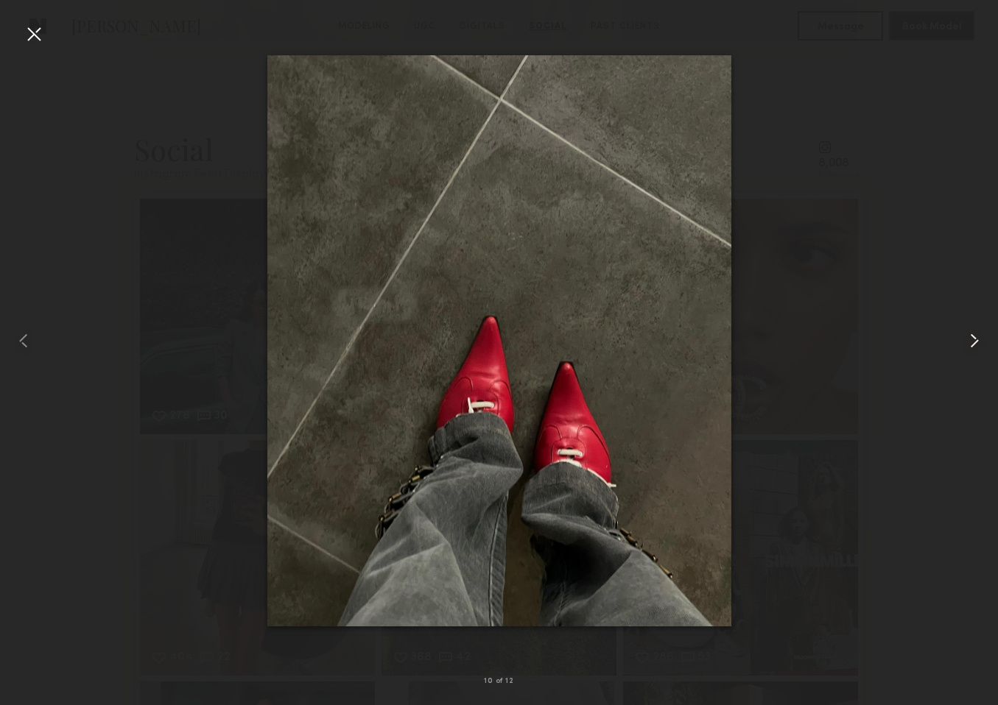
click at [985, 340] on common-icon at bounding box center [974, 341] width 24 height 24
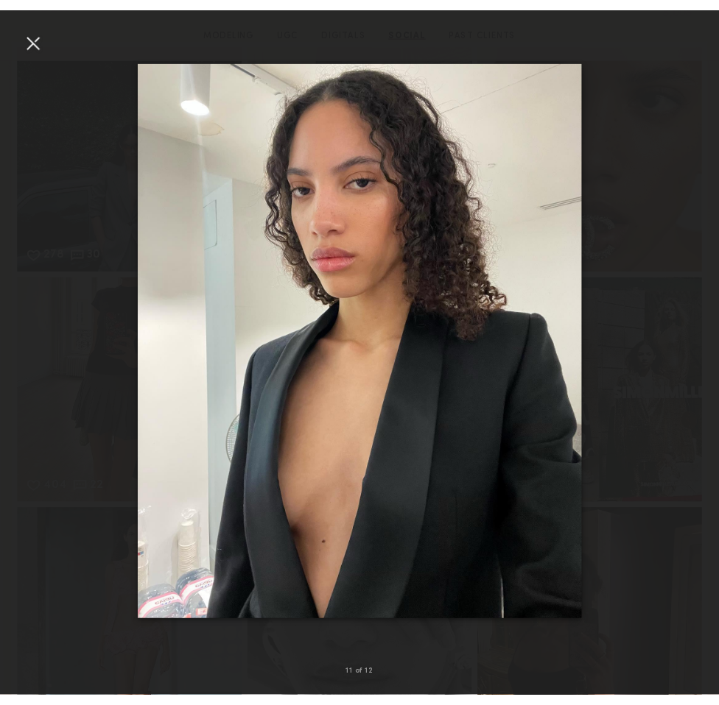
scroll to position [3279, 0]
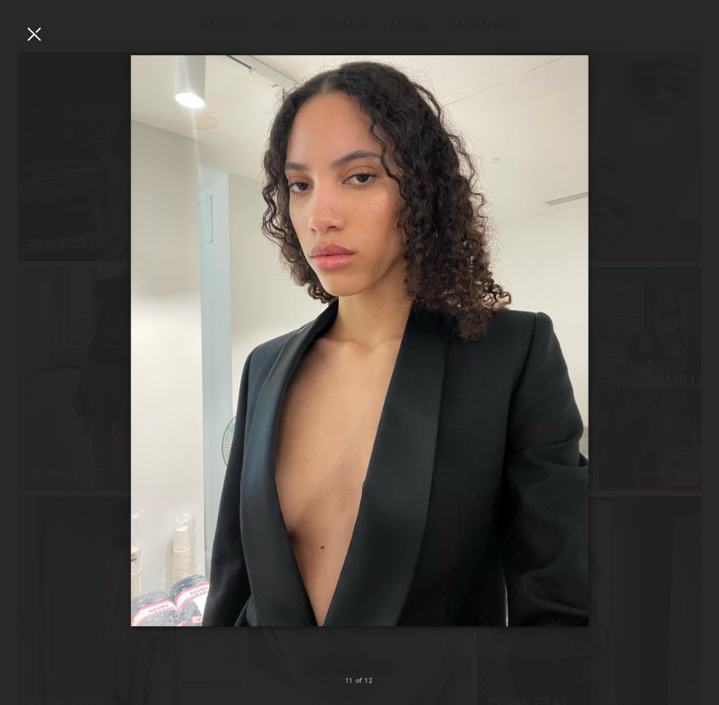
drag, startPoint x: 563, startPoint y: 336, endPoint x: 813, endPoint y: 168, distance: 301.4
click at [0, 0] on nb-gallery-light "11 of 12" at bounding box center [359, 352] width 719 height 705
